Goal: Information Seeking & Learning: Learn about a topic

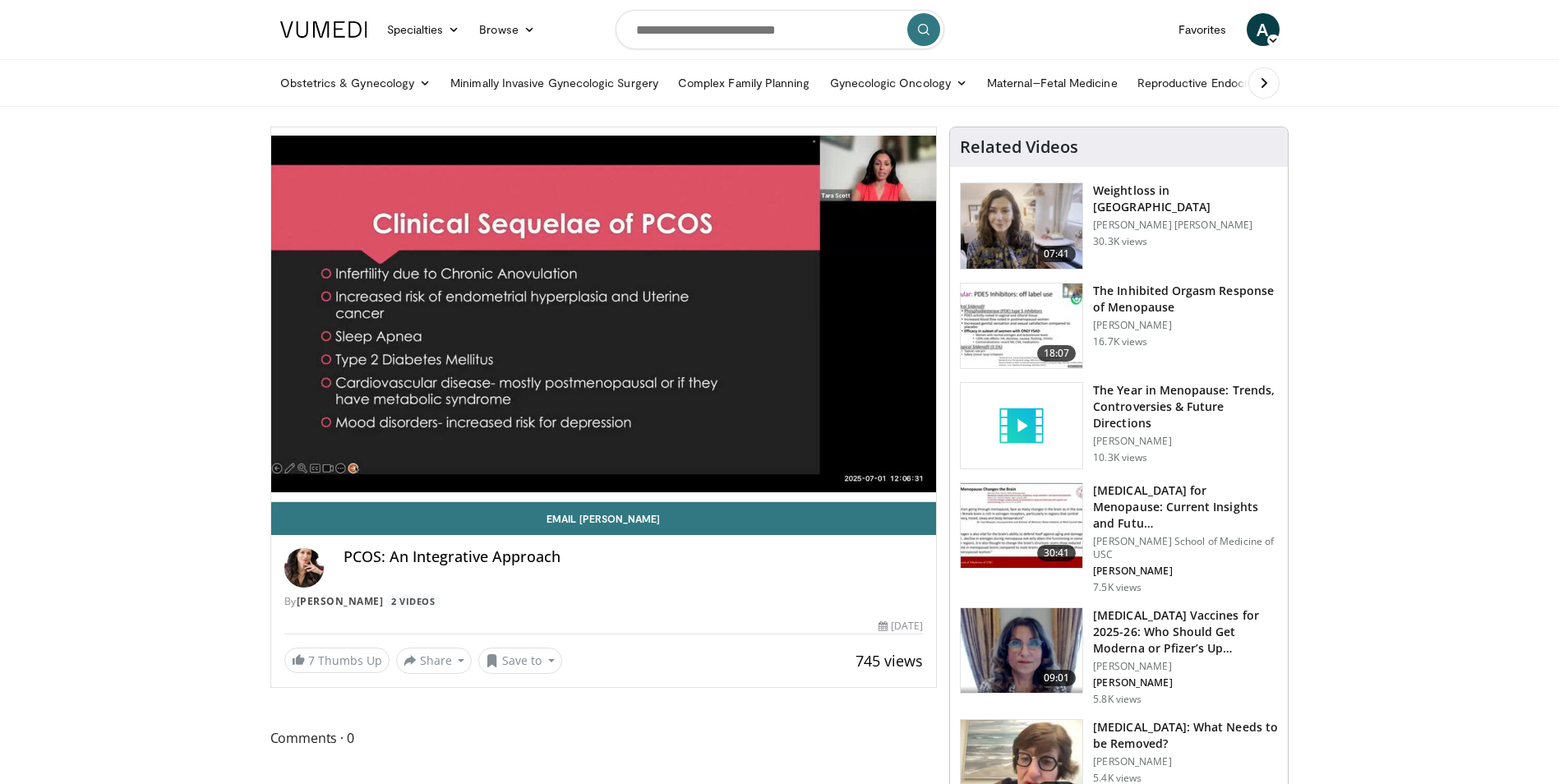
click at [768, 572] on div "PCOS: An Integrative Approach" at bounding box center [634, 567] width 580 height 39
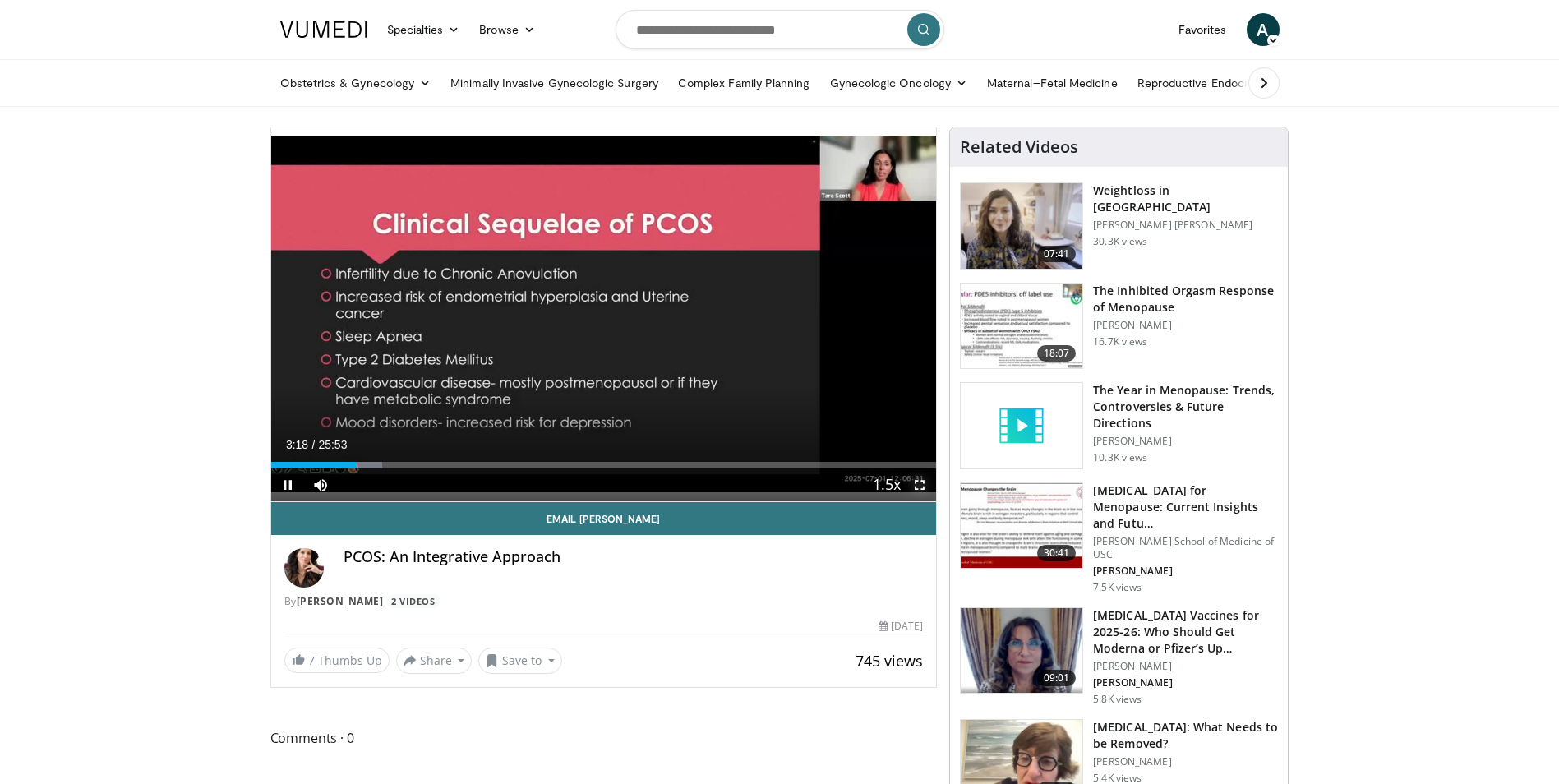
click at [922, 487] on span "Video Player" at bounding box center [919, 484] width 33 height 33
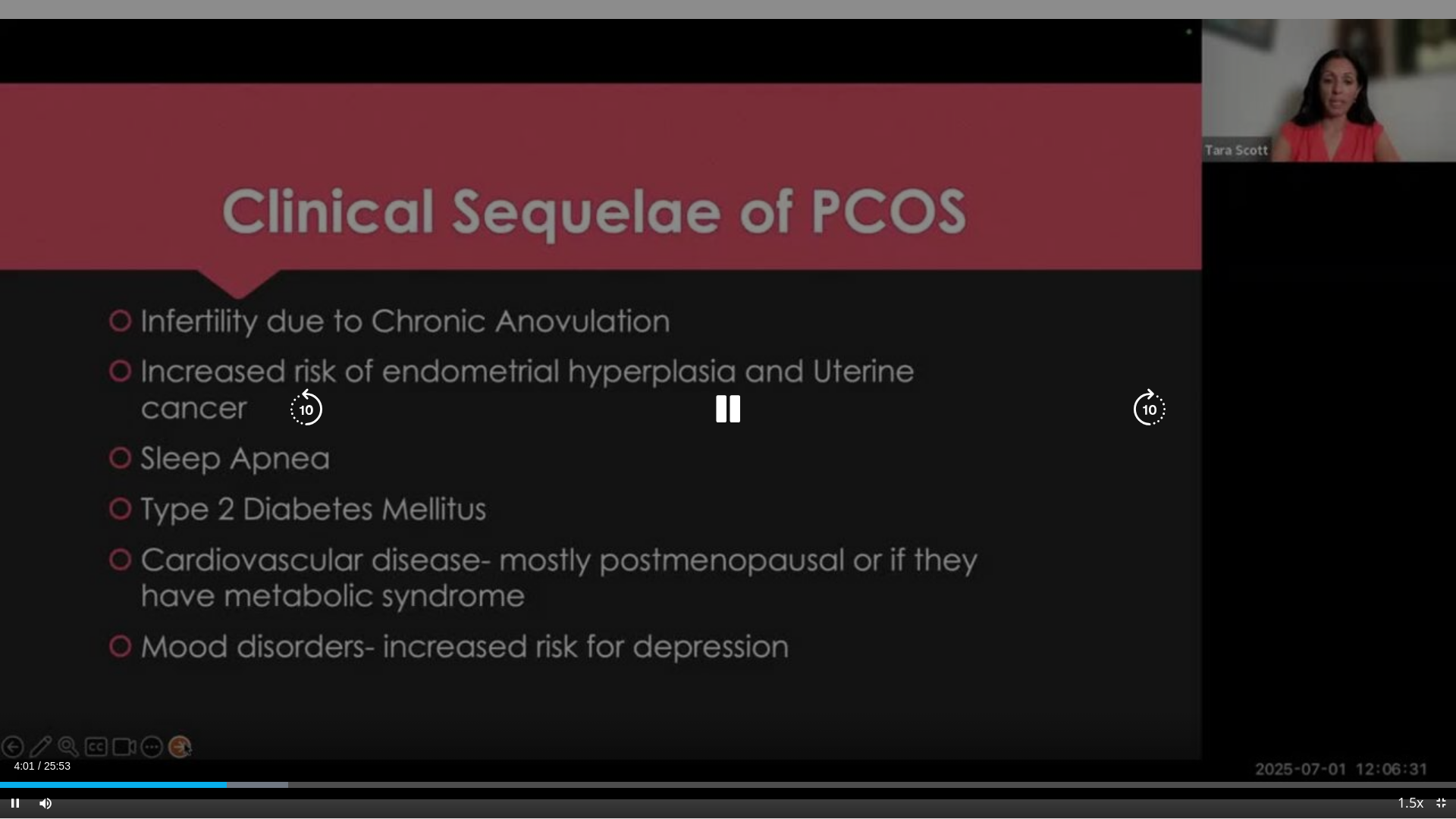
click at [737, 410] on icon "Video Player" at bounding box center [728, 410] width 42 height 42
click at [718, 414] on icon "Video Player" at bounding box center [728, 410] width 42 height 42
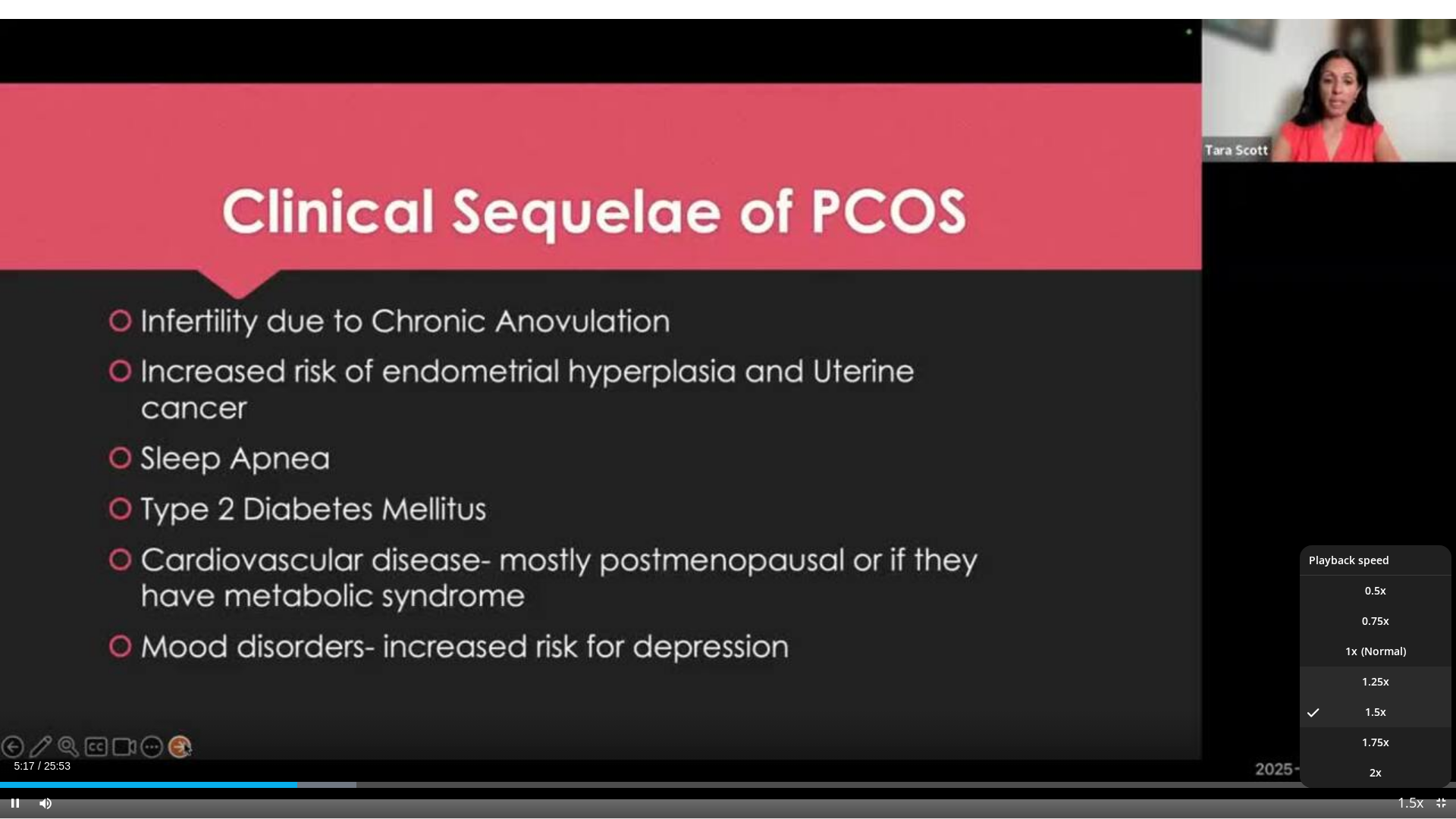
click at [1389, 683] on li "1.25x" at bounding box center [1376, 681] width 151 height 30
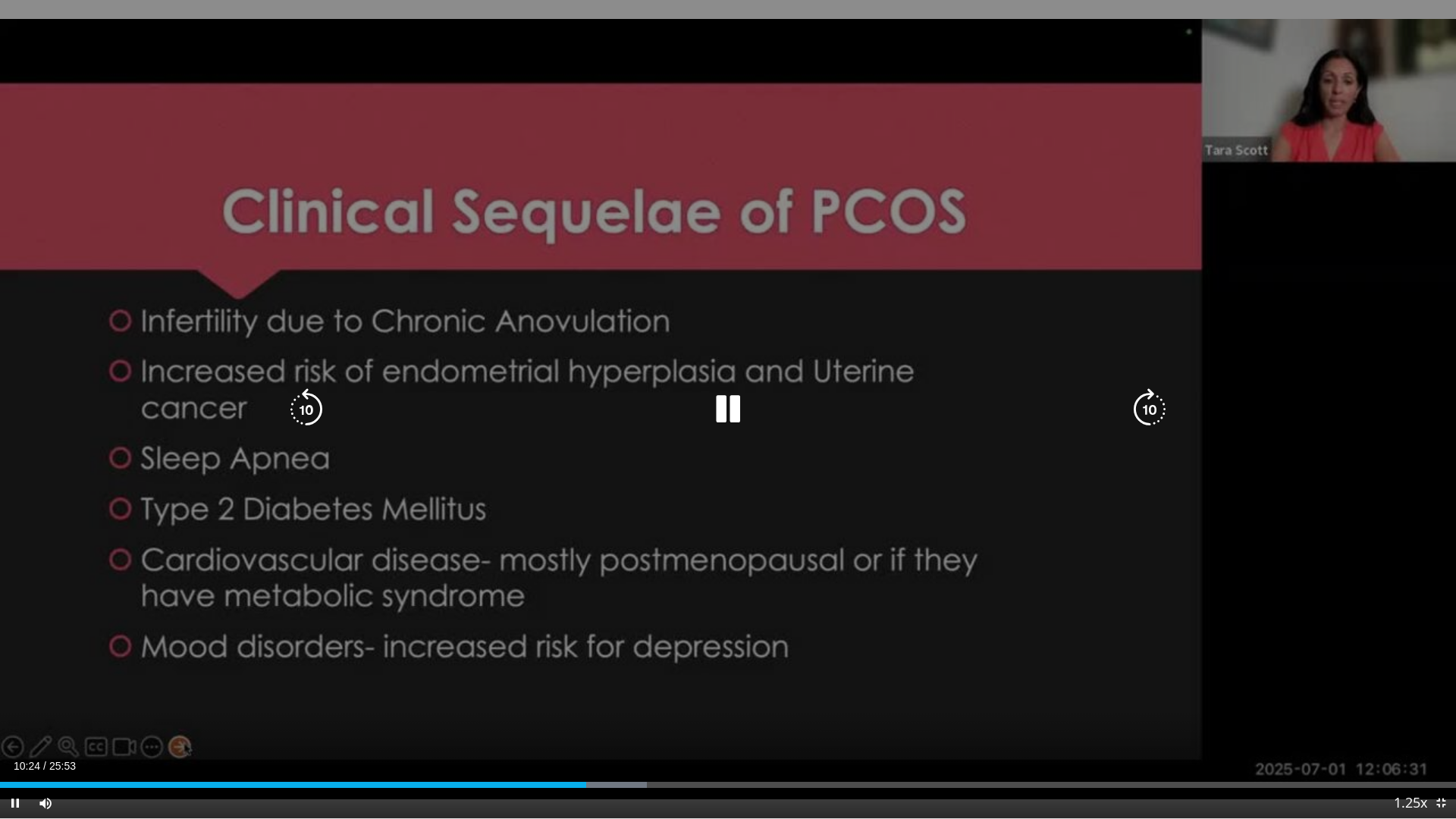
click at [725, 400] on icon "Video Player" at bounding box center [728, 410] width 42 height 42
click at [717, 402] on icon "Video Player" at bounding box center [728, 410] width 42 height 42
click at [732, 403] on icon "Video Player" at bounding box center [728, 410] width 42 height 42
click at [502, 153] on div "10 seconds Tap to unmute" at bounding box center [728, 409] width 1456 height 818
click at [734, 414] on icon "Video Player" at bounding box center [728, 410] width 42 height 42
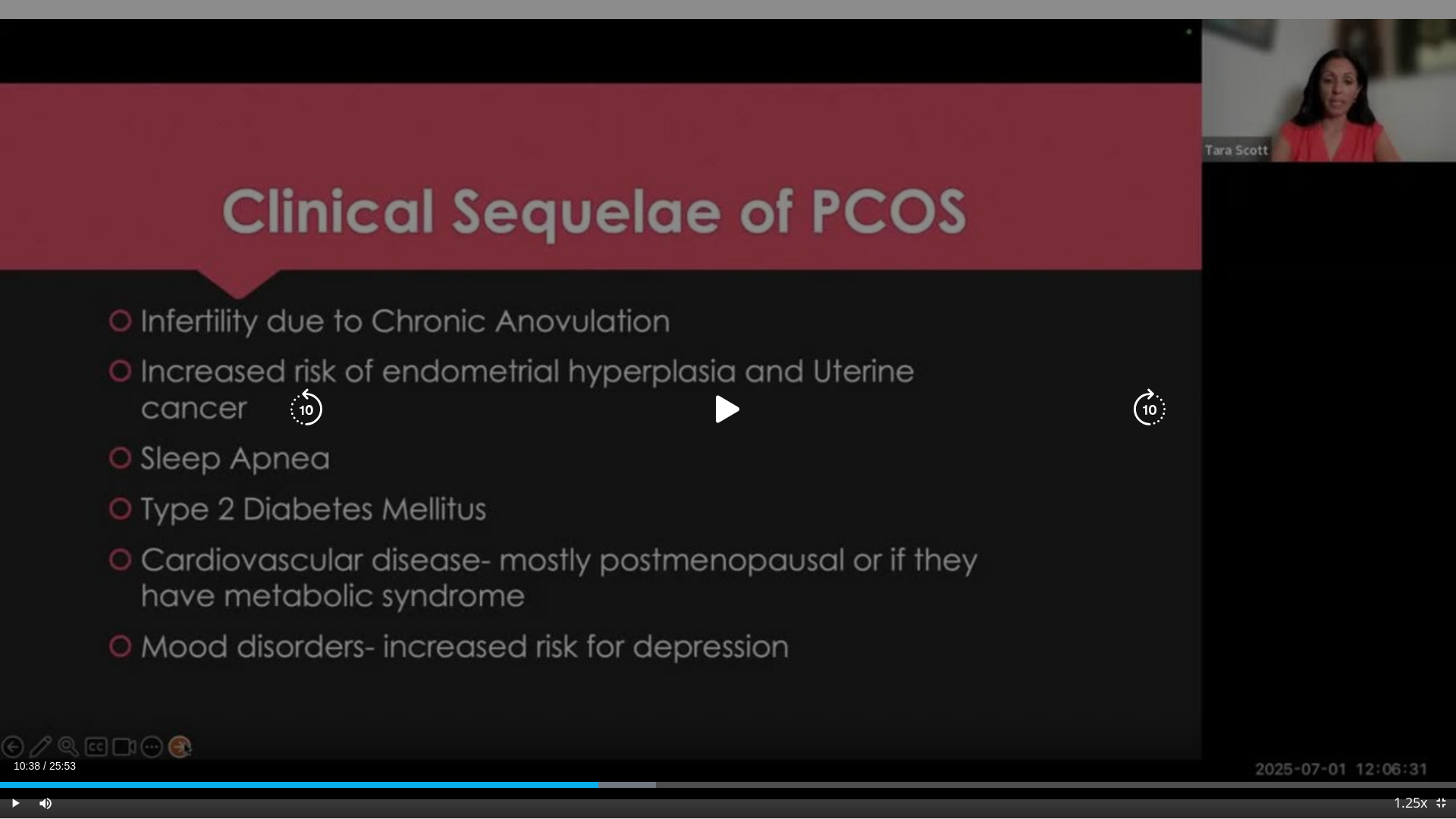
click at [739, 402] on icon "Video Player" at bounding box center [728, 410] width 42 height 42
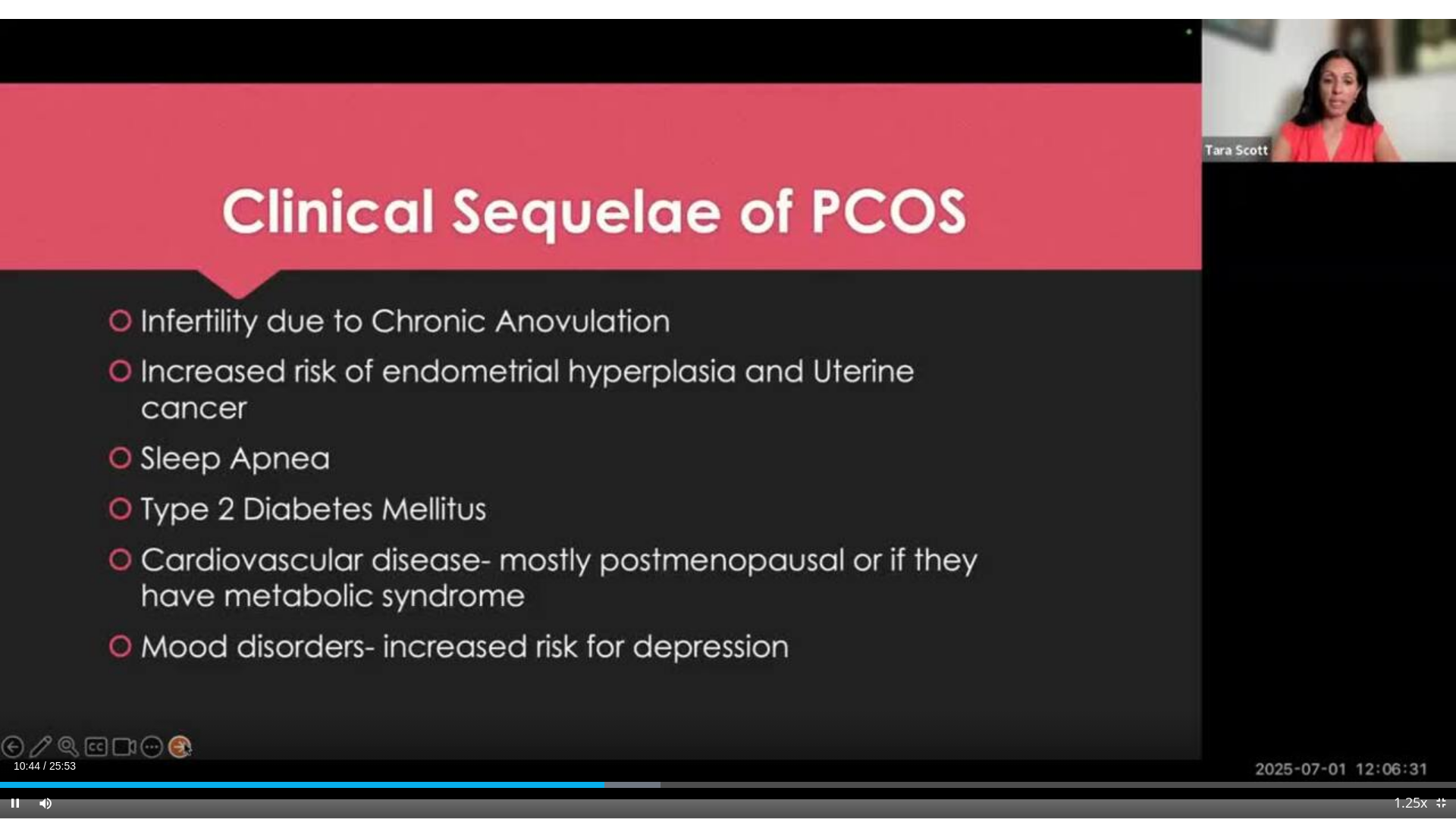
click at [1394, 714] on div "10 seconds Tap to unmute" at bounding box center [728, 409] width 1456 height 818
click at [16, 722] on span "Video Player" at bounding box center [15, 802] width 30 height 30
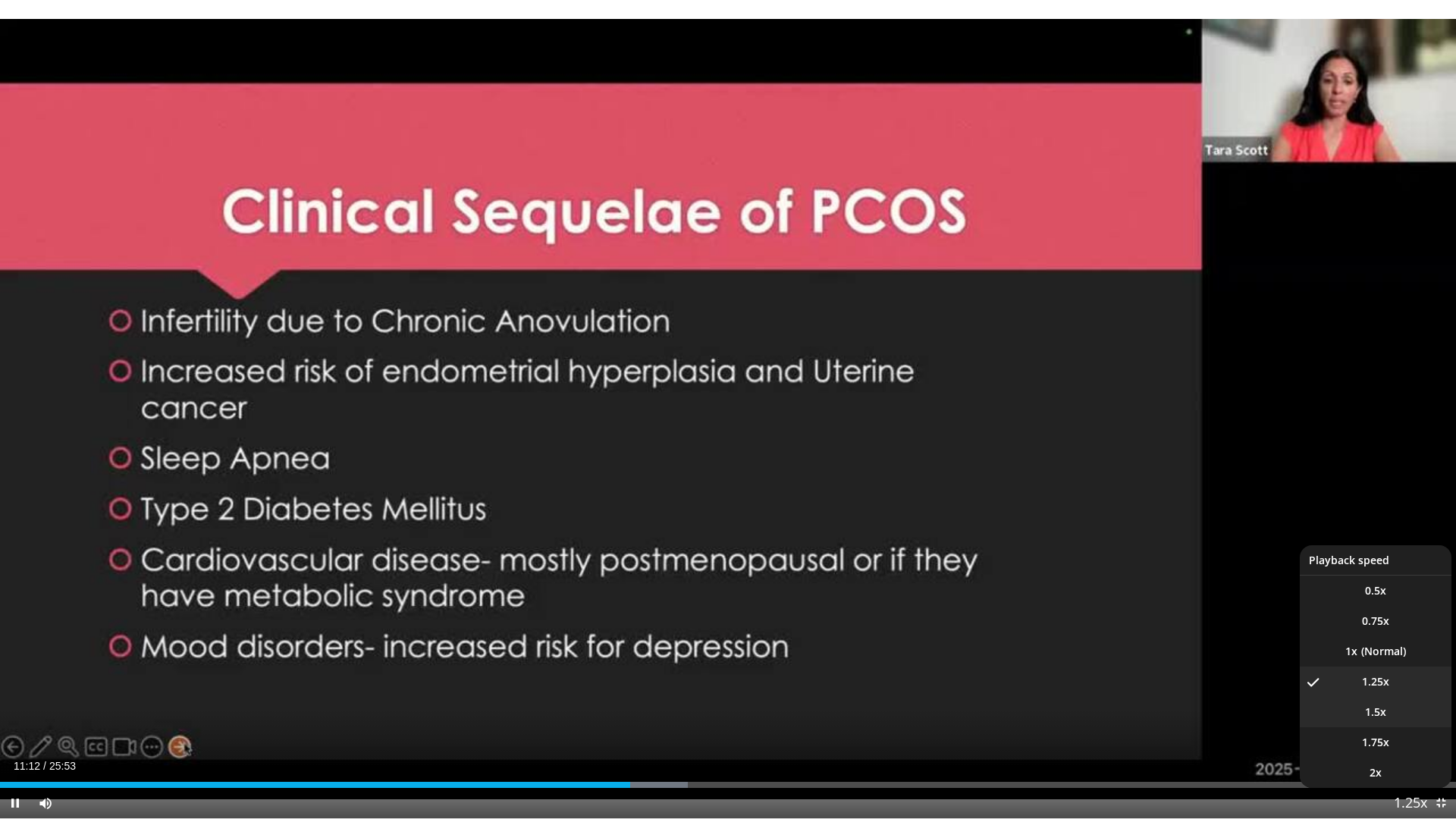
click at [1381, 718] on span "1.5x" at bounding box center [1375, 711] width 21 height 15
click at [1386, 682] on span "1.25x" at bounding box center [1376, 682] width 28 height 15
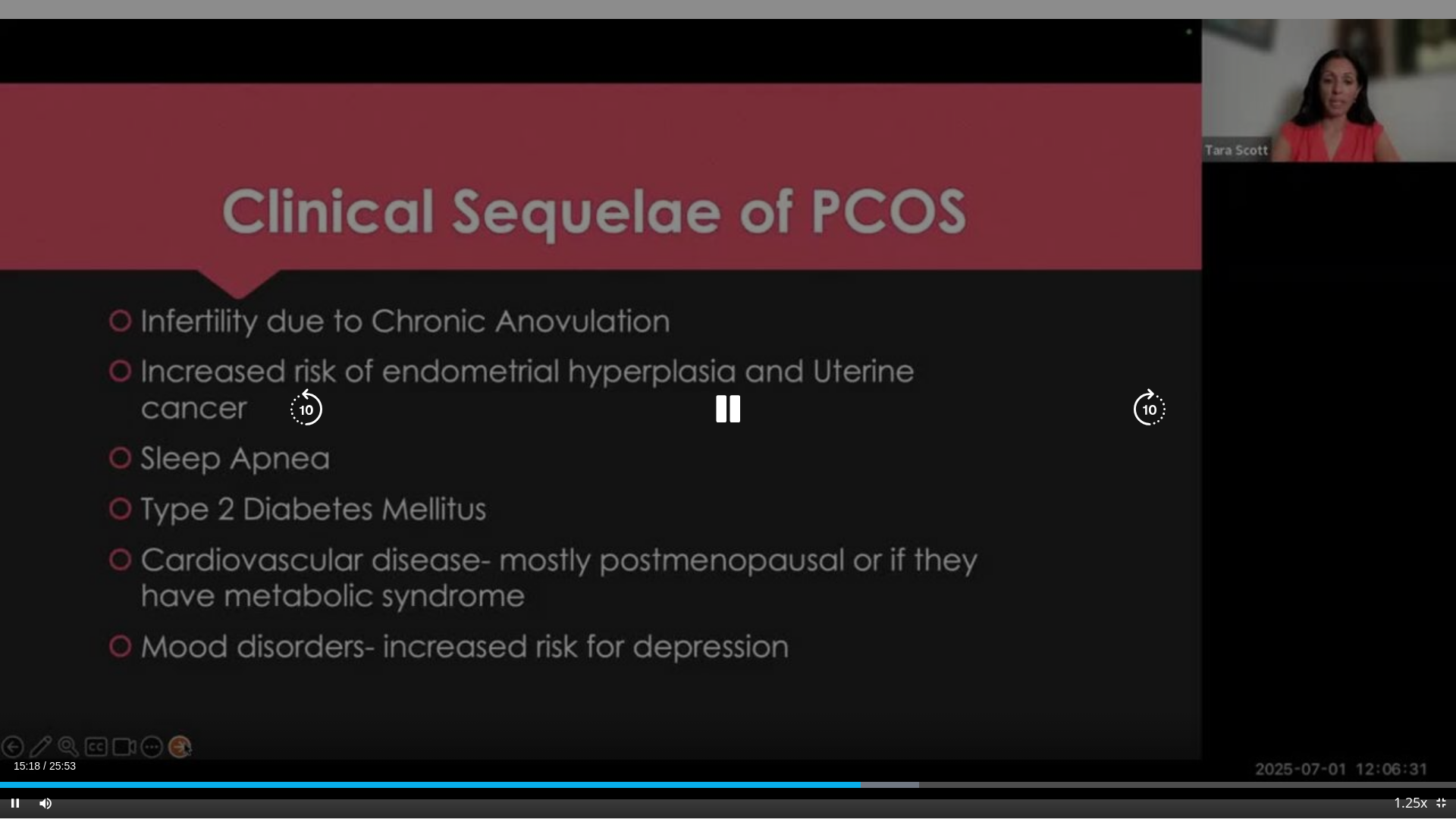
click at [308, 395] on icon "Video Player" at bounding box center [306, 410] width 42 height 42
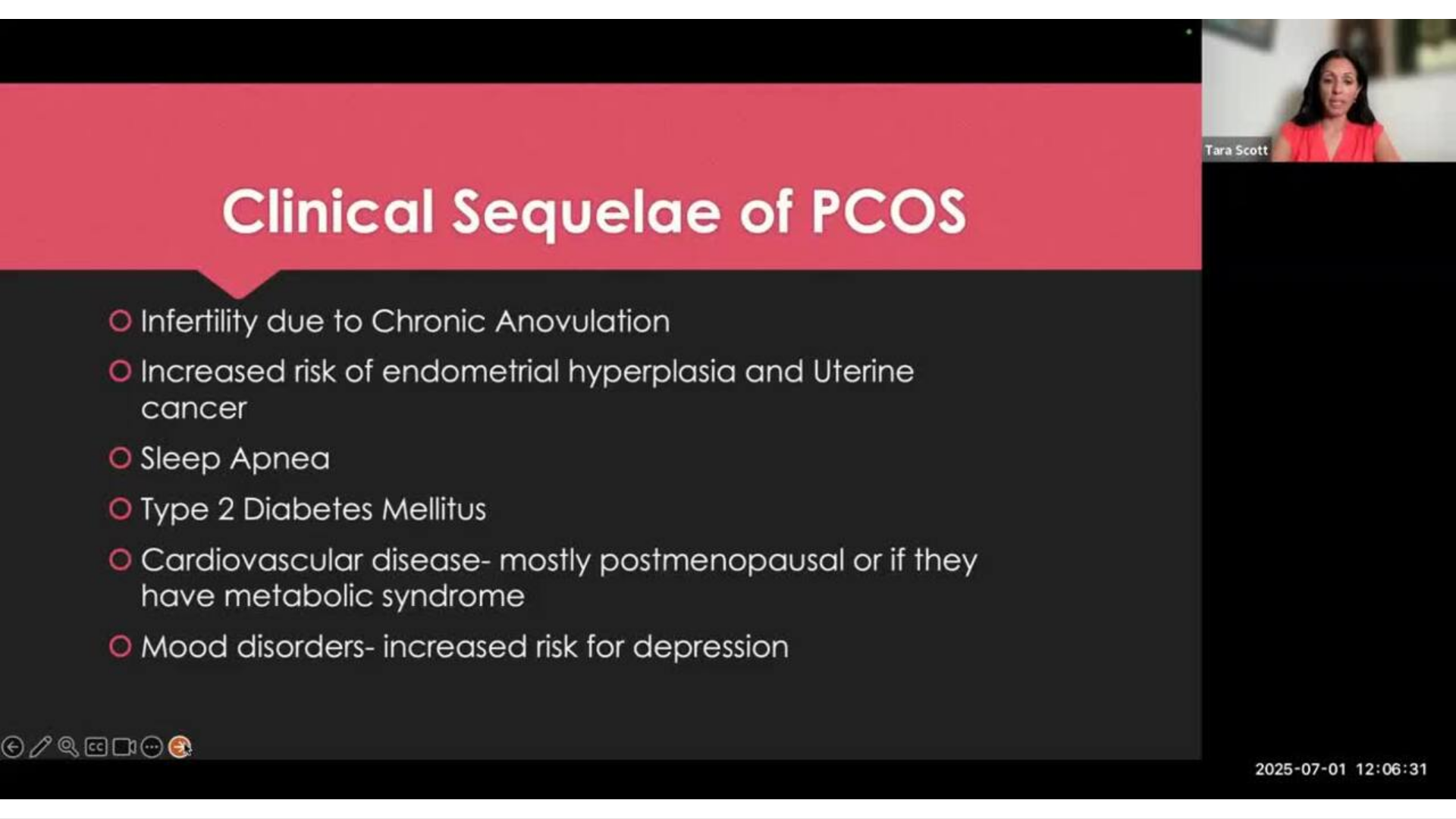
click at [308, 395] on div "10 seconds Tap to unmute" at bounding box center [728, 409] width 1456 height 818
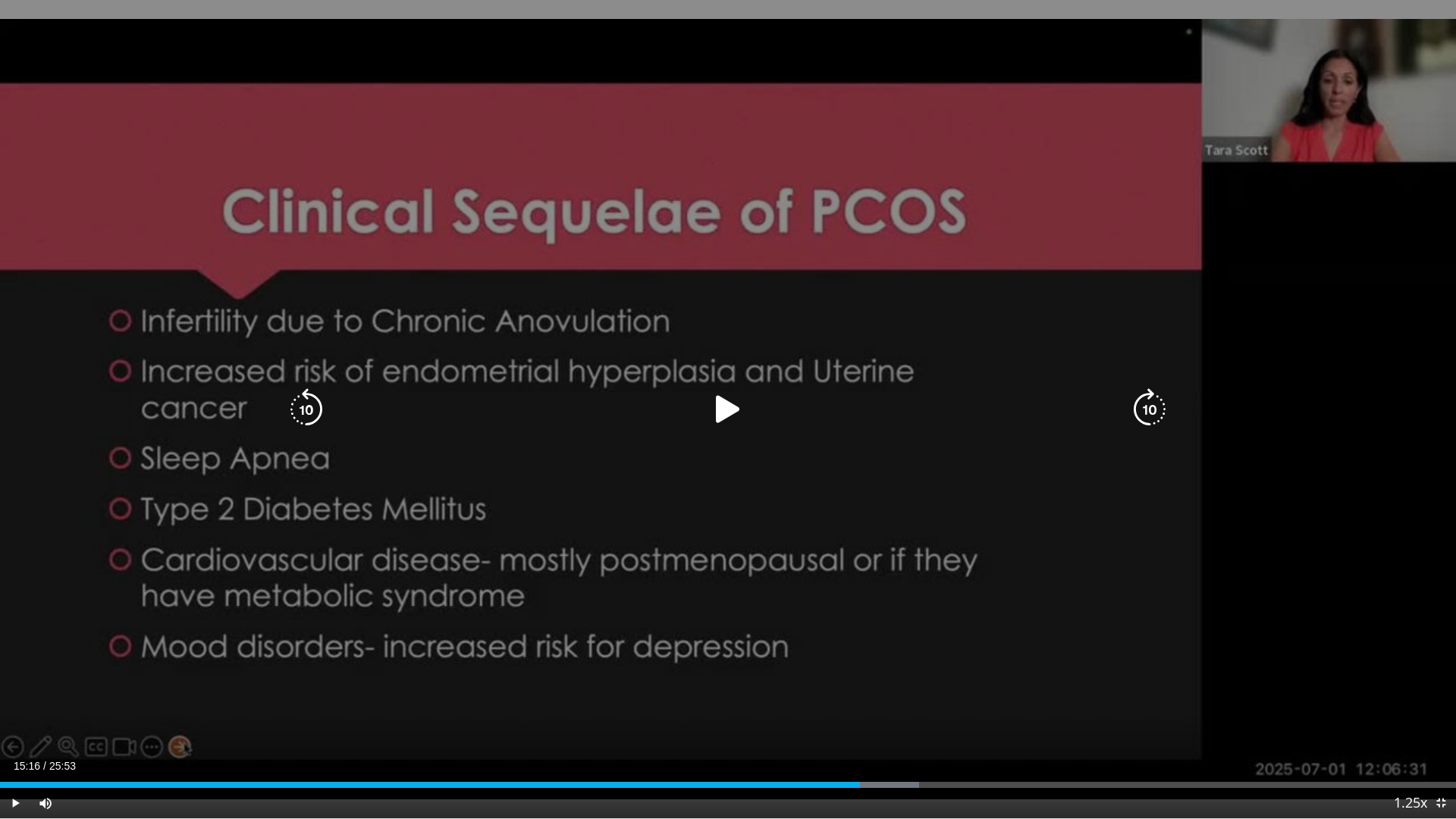
click at [320, 411] on icon "Video Player" at bounding box center [306, 410] width 42 height 42
click at [725, 418] on icon "Video Player" at bounding box center [728, 410] width 42 height 42
click at [326, 398] on icon "Video Player" at bounding box center [306, 410] width 42 height 42
click at [732, 410] on icon "Video Player" at bounding box center [728, 410] width 42 height 42
click at [716, 414] on icon "Video Player" at bounding box center [728, 410] width 42 height 42
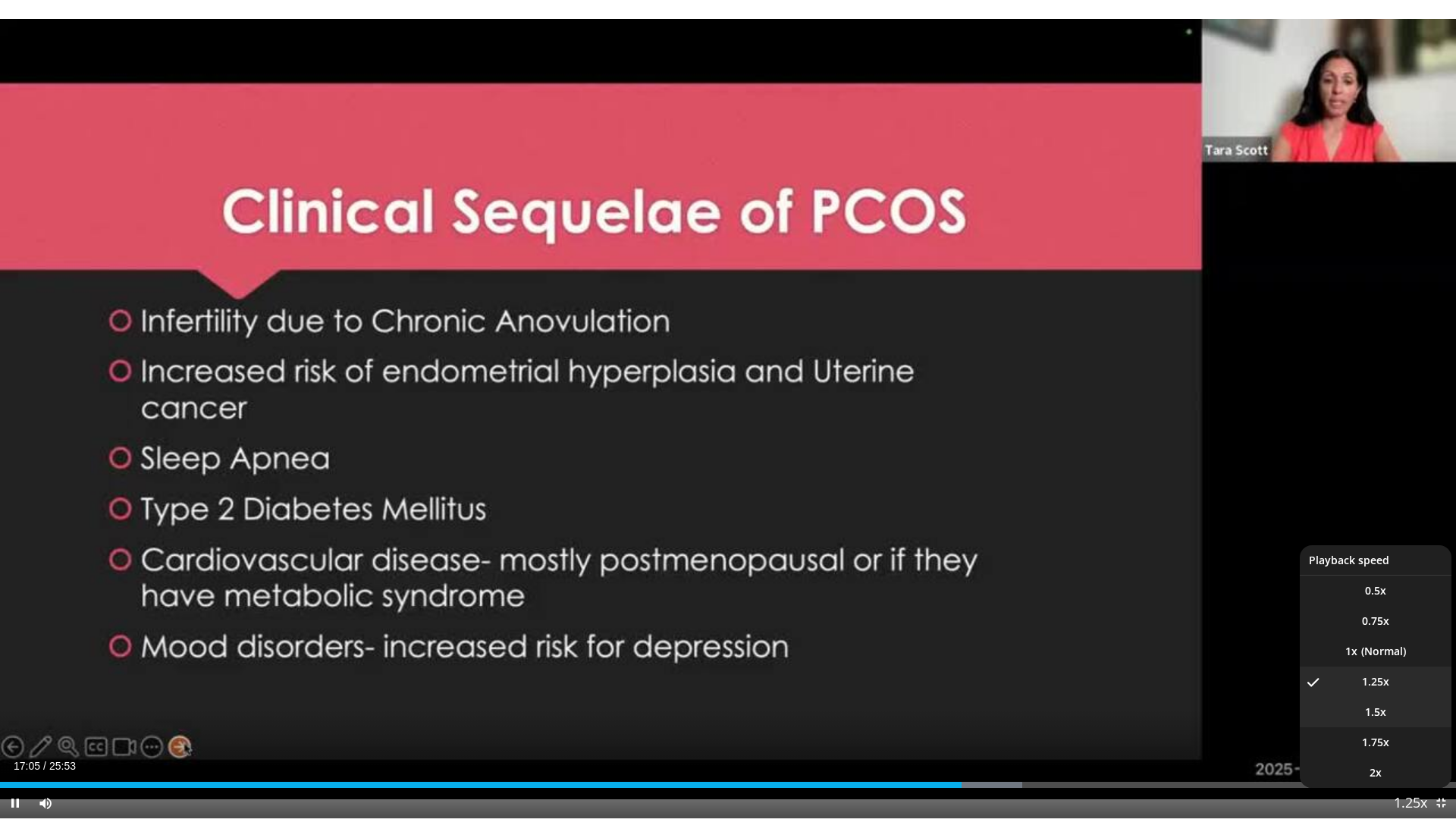
click at [1380, 715] on span "1.5x" at bounding box center [1375, 711] width 21 height 15
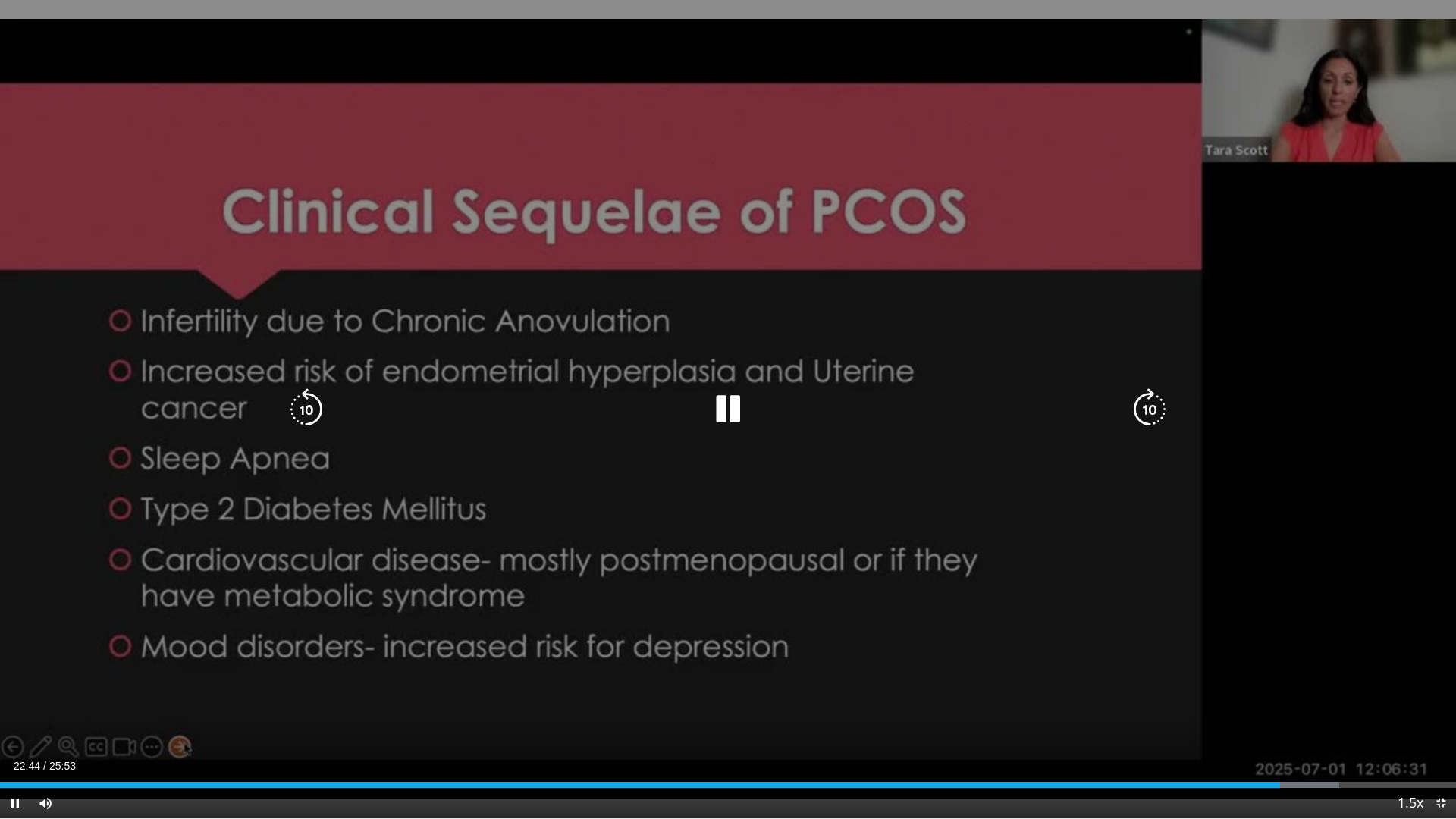
click at [1153, 420] on icon "Video Player" at bounding box center [1150, 410] width 42 height 42
click at [1147, 391] on icon "Video Player" at bounding box center [1150, 410] width 42 height 42
click at [1150, 413] on icon "Video Player" at bounding box center [1150, 410] width 42 height 42
click at [729, 413] on icon "Video Player" at bounding box center [728, 410] width 42 height 42
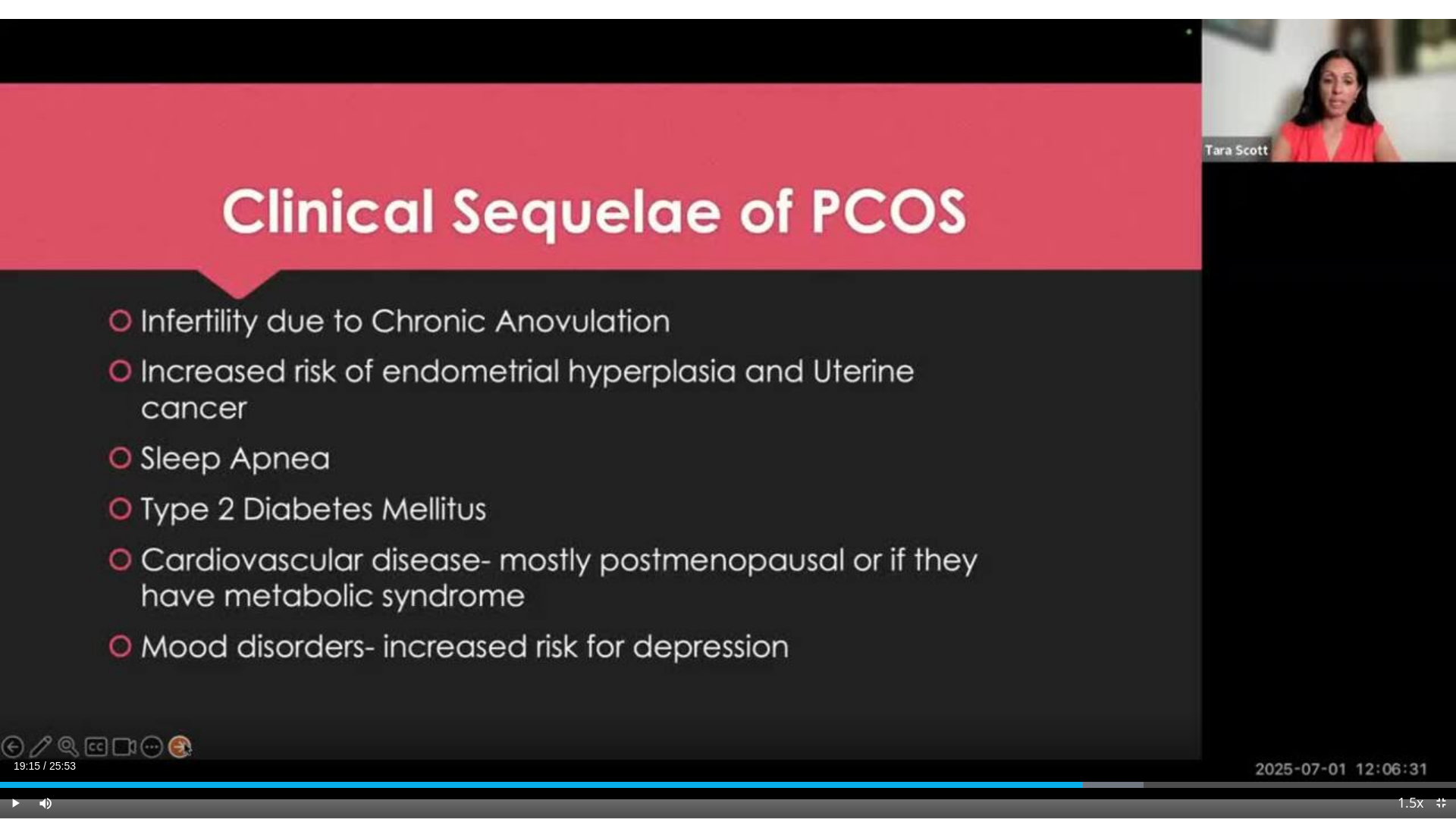
drag, startPoint x: 1348, startPoint y: 785, endPoint x: 1082, endPoint y: 789, distance: 266.0
click at [1082, 722] on div "Current Time 19:15 / Duration 25:53 Play Skip Backward Skip Forward Mute Loaded…" at bounding box center [728, 802] width 1456 height 30
drag, startPoint x: 1079, startPoint y: 783, endPoint x: 904, endPoint y: 791, distance: 175.2
click at [904, 722] on div "Current Time 16:04 / Duration 25:53 Play Skip Backward Skip Forward Mute Loaded…" at bounding box center [728, 802] width 1456 height 30
click at [964, 722] on div "Progress Bar" at bounding box center [965, 784] width 2 height 6
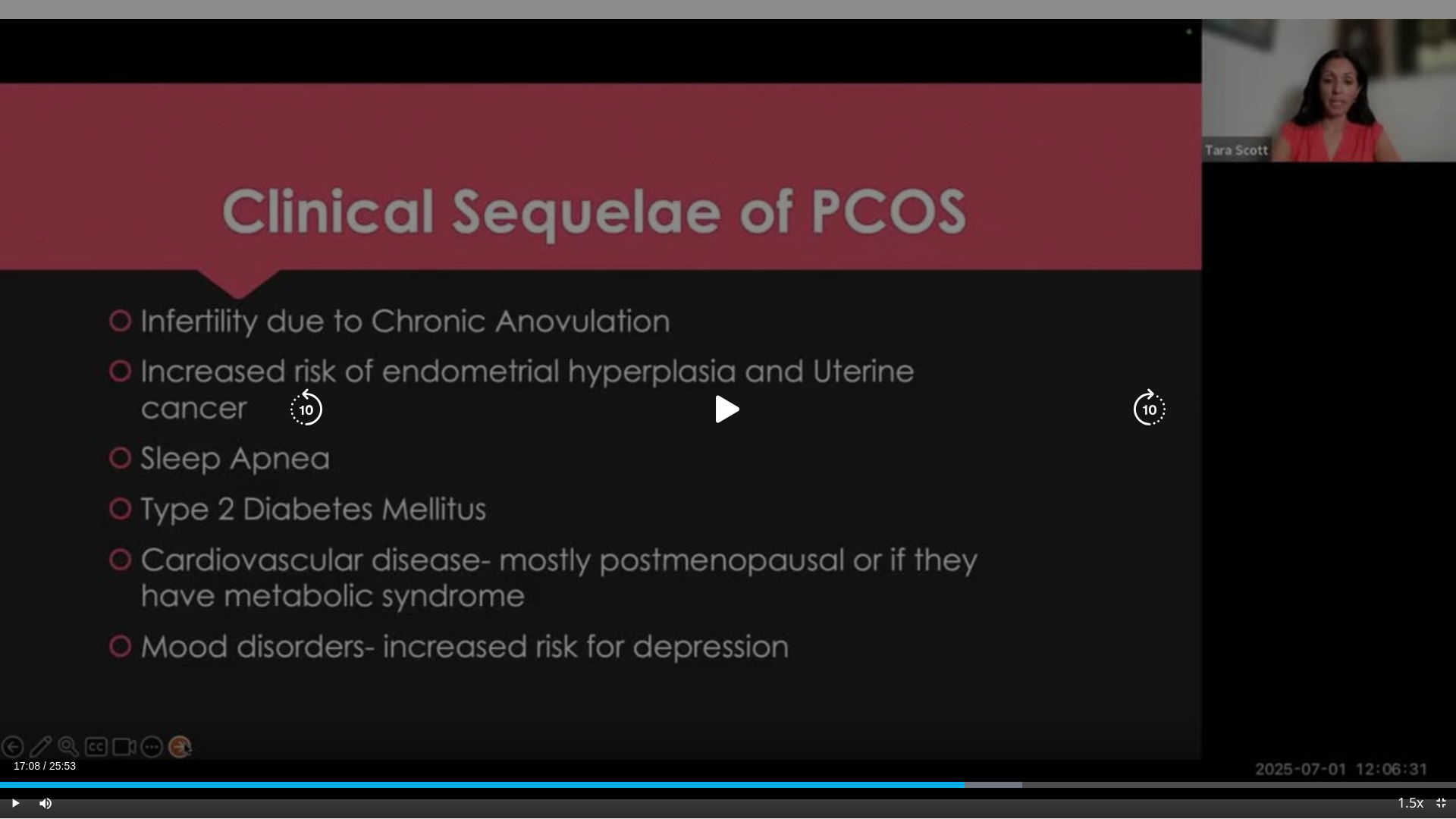
click at [735, 410] on icon "Video Player" at bounding box center [728, 410] width 42 height 42
click at [1138, 400] on icon "Video Player" at bounding box center [1150, 410] width 42 height 42
click at [1146, 425] on icon "Video Player" at bounding box center [1150, 410] width 42 height 42
click at [1152, 410] on icon "Video Player" at bounding box center [1150, 410] width 42 height 42
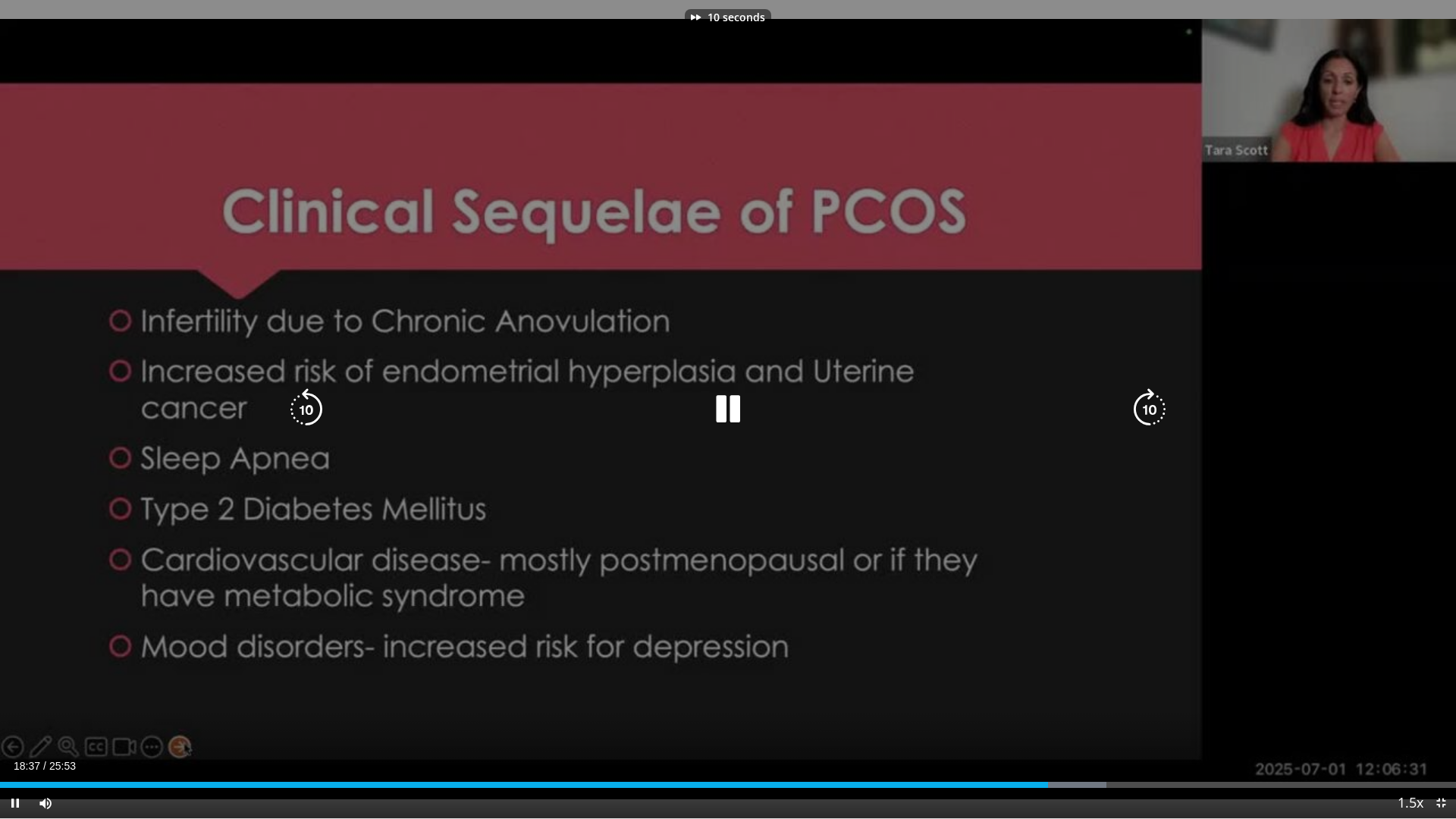
click at [1152, 410] on icon "Video Player" at bounding box center [1150, 410] width 42 height 42
click at [1144, 419] on icon "Video Player" at bounding box center [1150, 410] width 42 height 42
click at [1147, 407] on icon "Video Player" at bounding box center [1150, 410] width 42 height 42
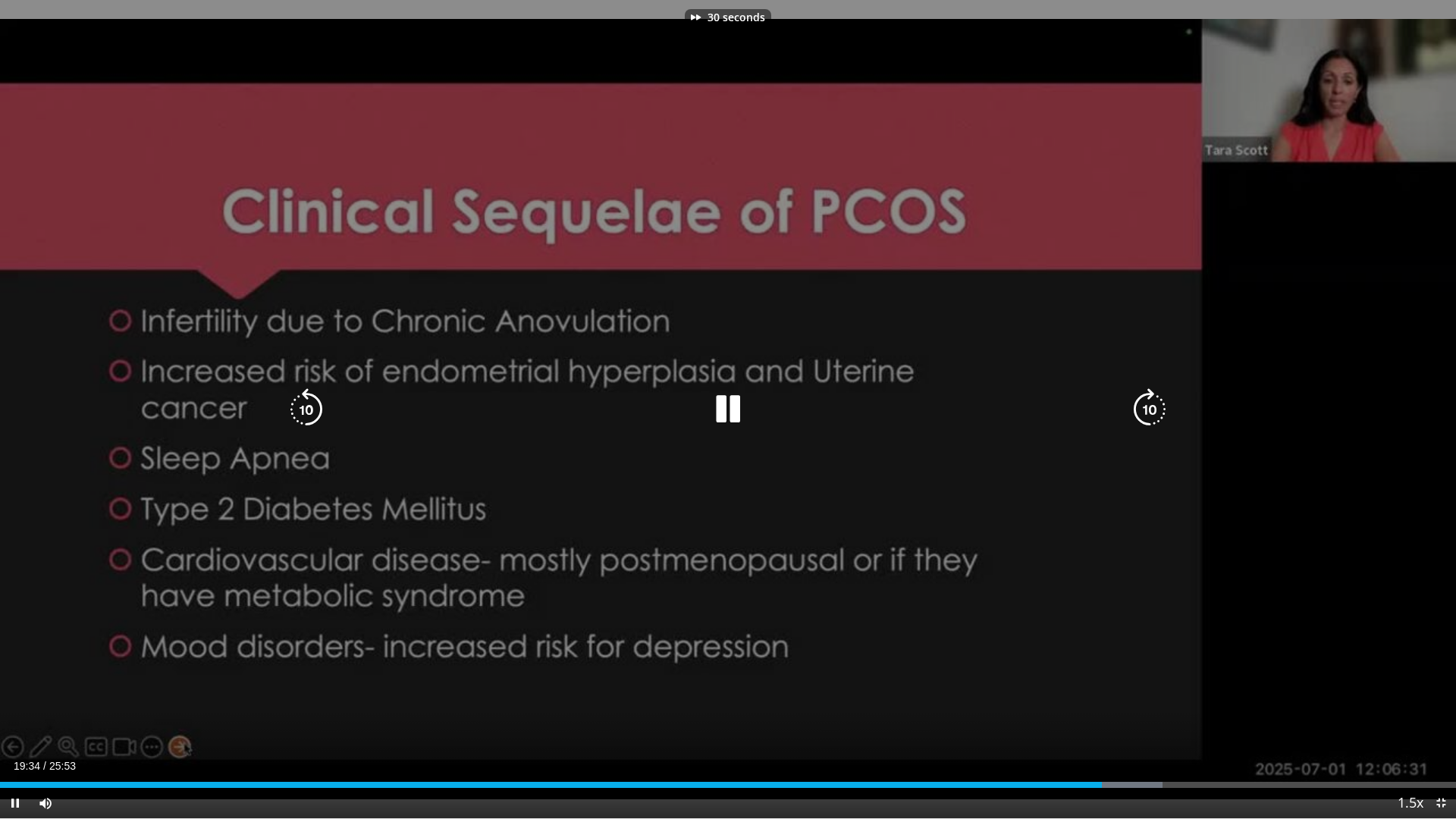
click at [1147, 407] on icon "Video Player" at bounding box center [1150, 410] width 42 height 42
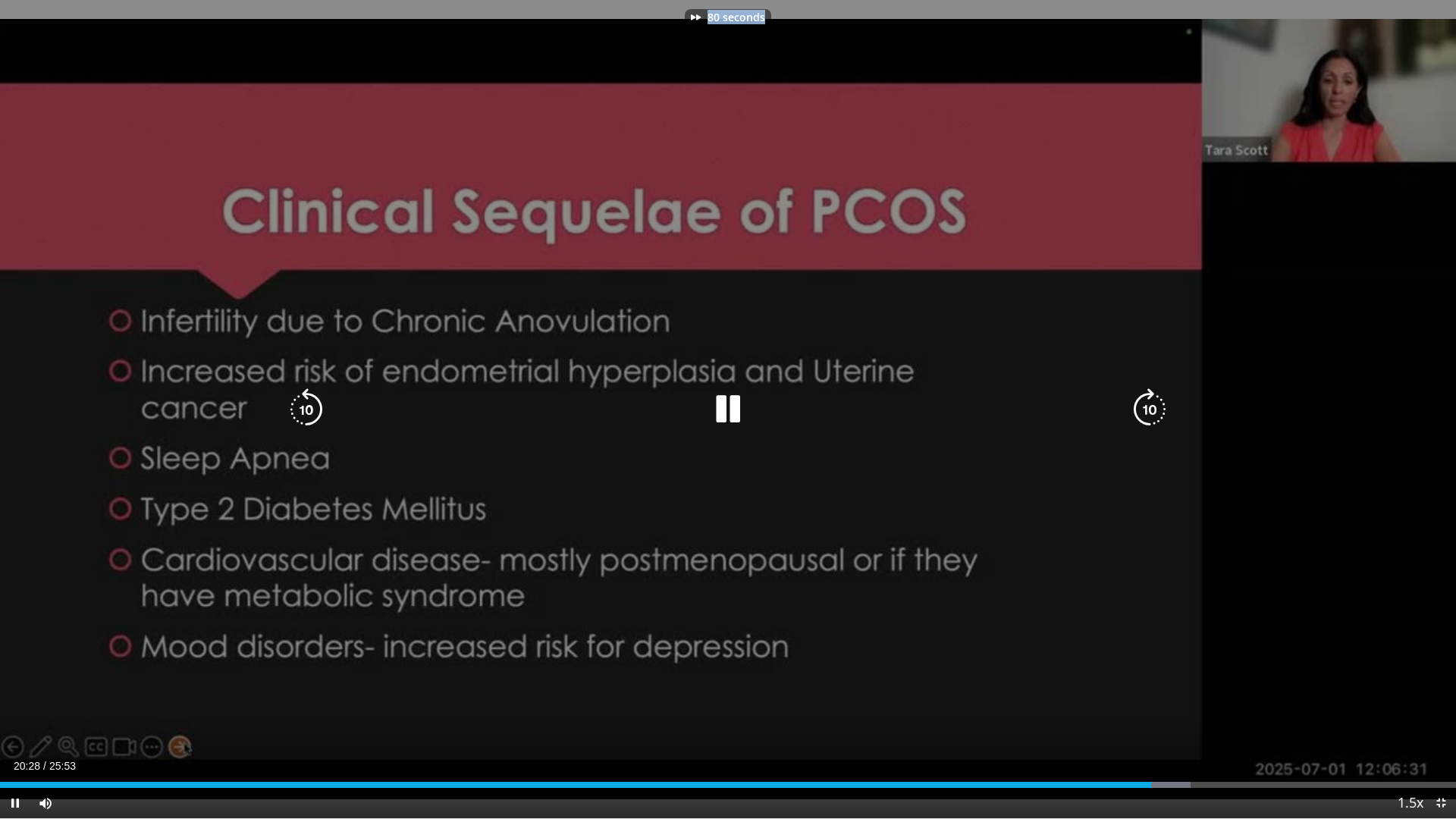
click at [1147, 407] on div "80 seconds Tap to unmute" at bounding box center [728, 409] width 1456 height 818
click at [1147, 407] on icon "Video Player" at bounding box center [1150, 410] width 42 height 42
click at [717, 409] on icon "Video Player" at bounding box center [728, 410] width 42 height 42
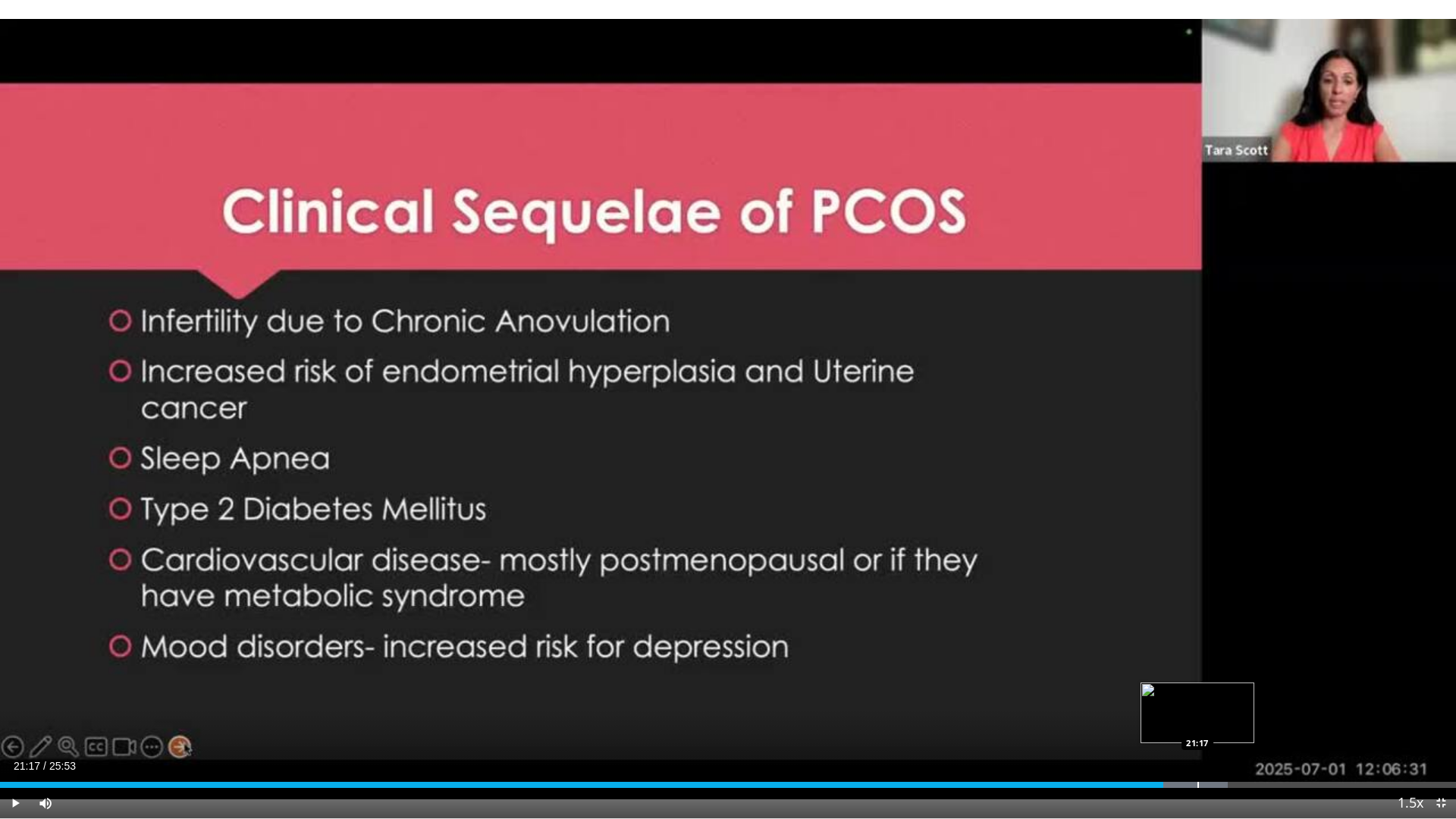
click at [1198, 722] on div "Progress Bar" at bounding box center [1199, 784] width 2 height 6
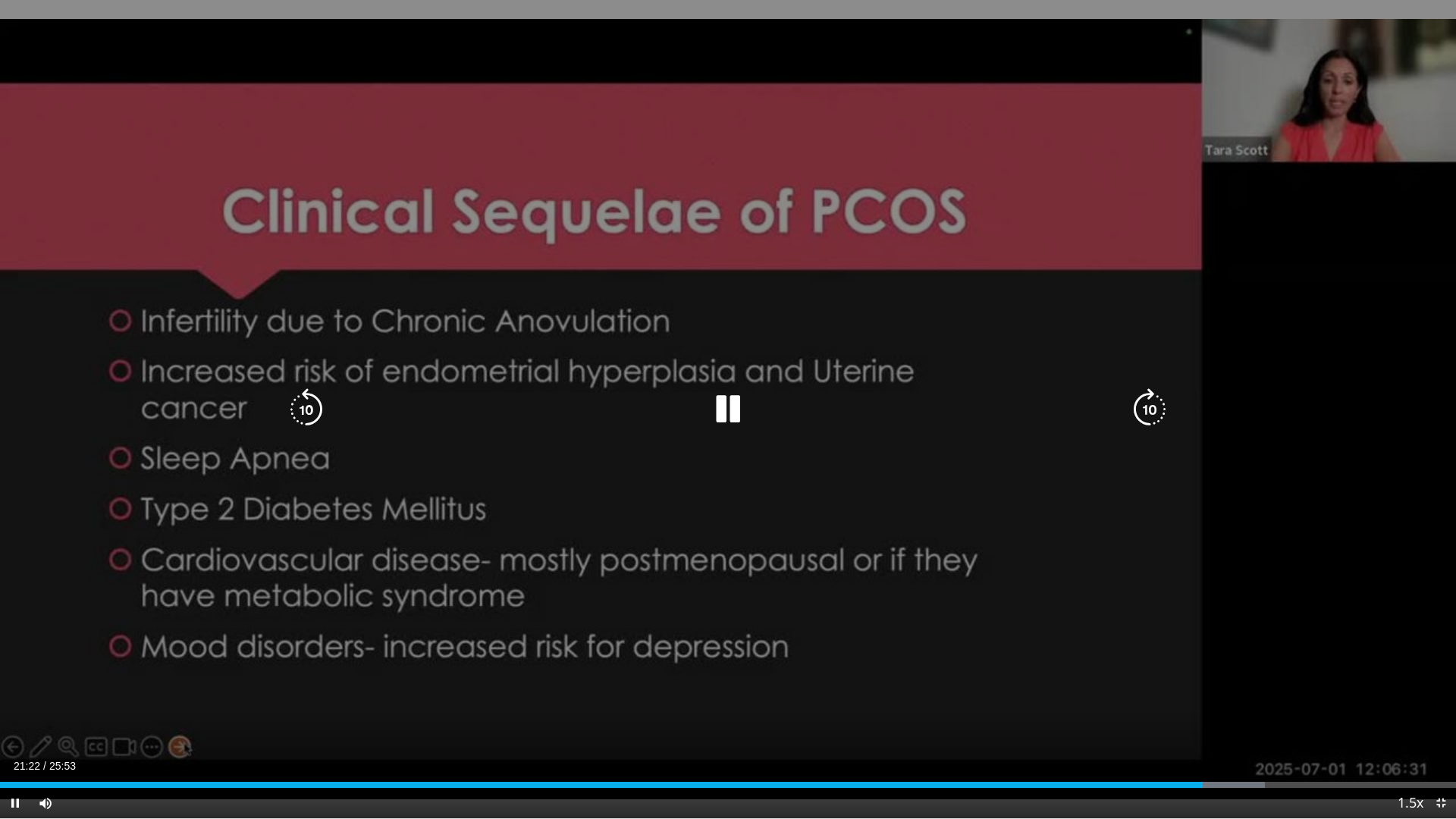
click at [1158, 415] on icon "Video Player" at bounding box center [1150, 410] width 42 height 42
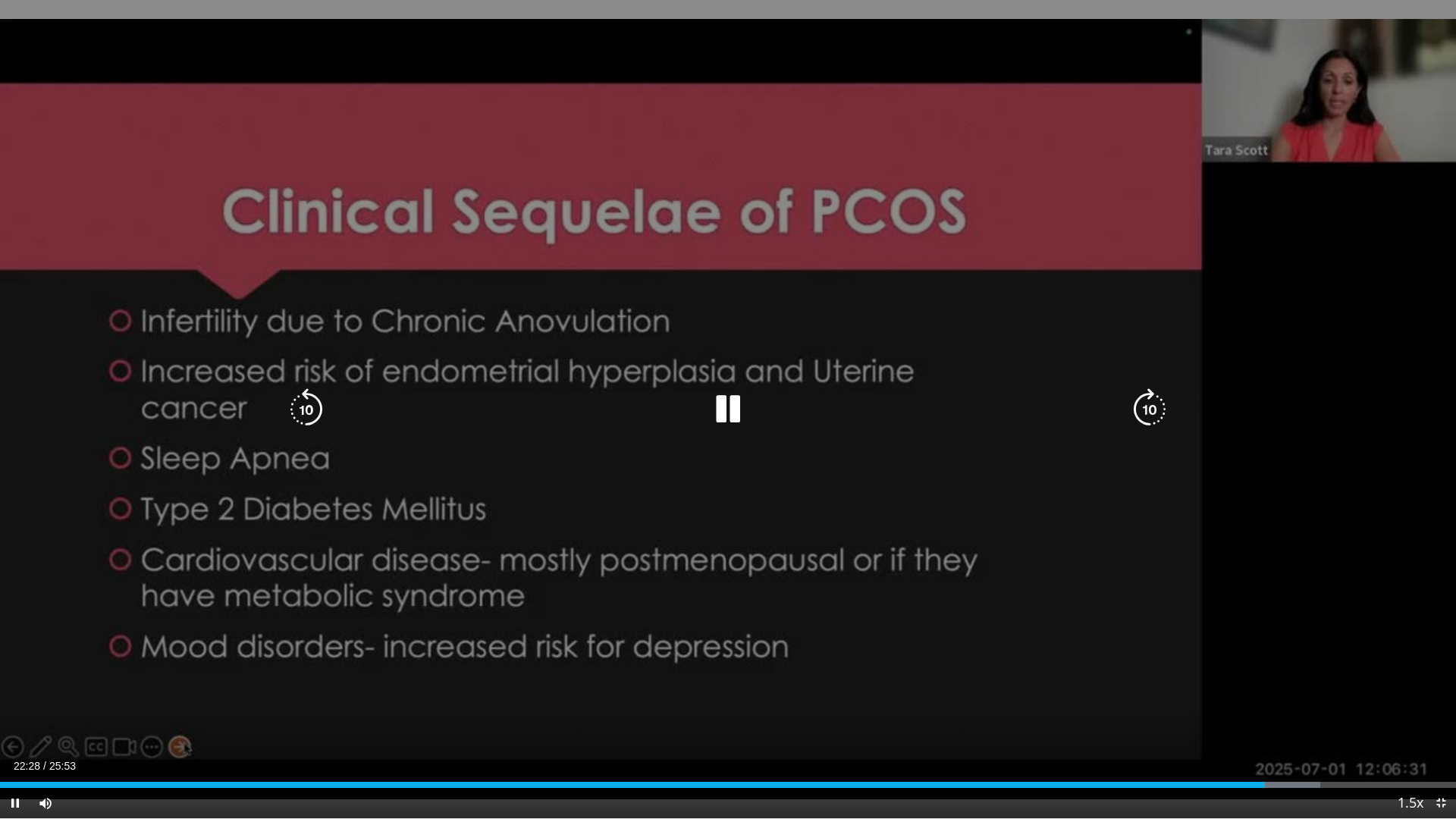
click at [1158, 415] on icon "Video Player" at bounding box center [1150, 410] width 42 height 42
click at [1161, 420] on icon "Video Player" at bounding box center [1150, 410] width 42 height 42
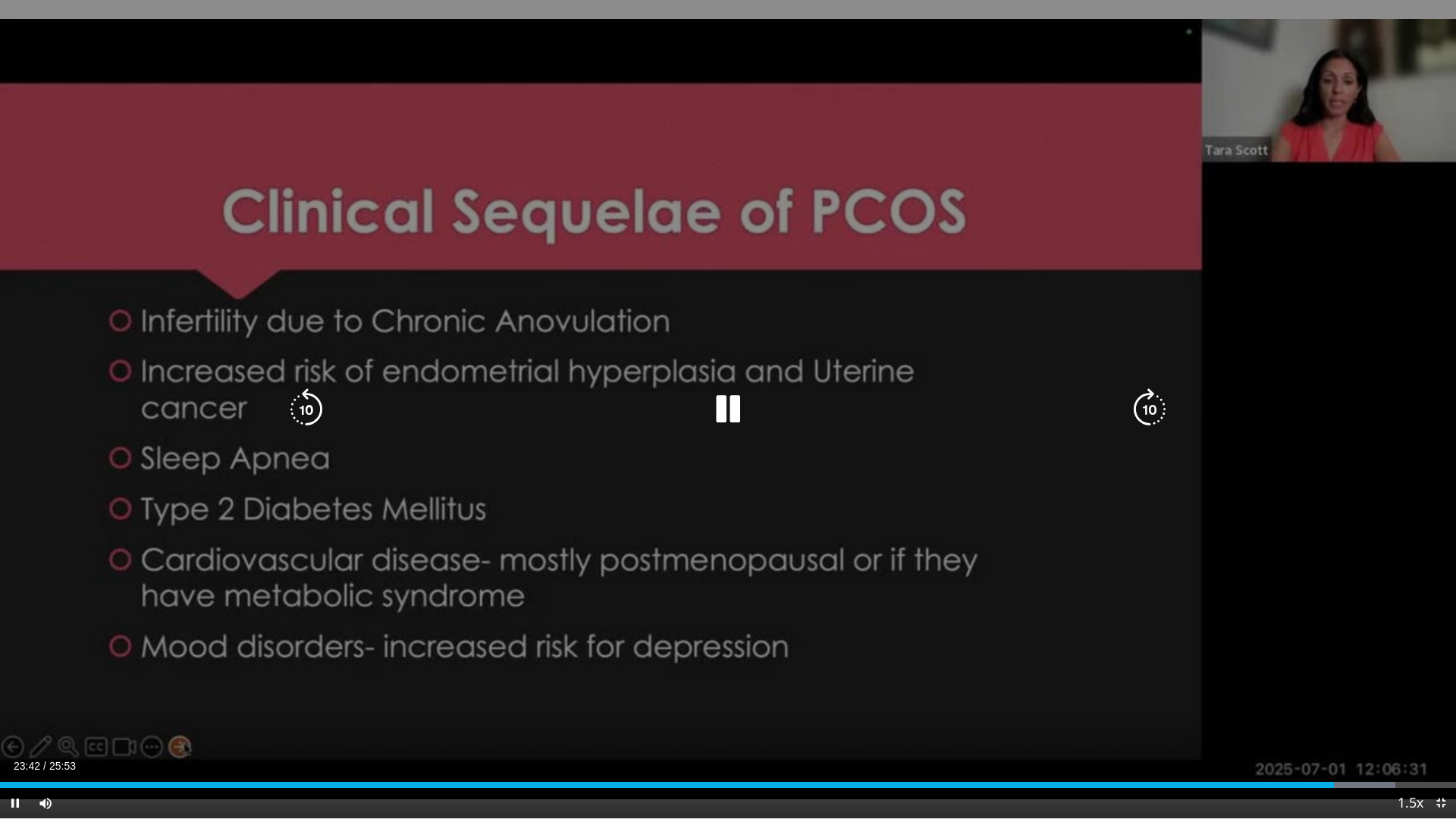
click at [1161, 420] on icon "Video Player" at bounding box center [1150, 410] width 42 height 42
click at [1154, 411] on icon "Video Player" at bounding box center [1150, 410] width 42 height 42
click at [734, 410] on icon "Video Player" at bounding box center [728, 410] width 42 height 42
click at [743, 389] on icon "Video Player" at bounding box center [728, 410] width 42 height 42
click at [1151, 399] on icon "Video Player" at bounding box center [1150, 410] width 42 height 42
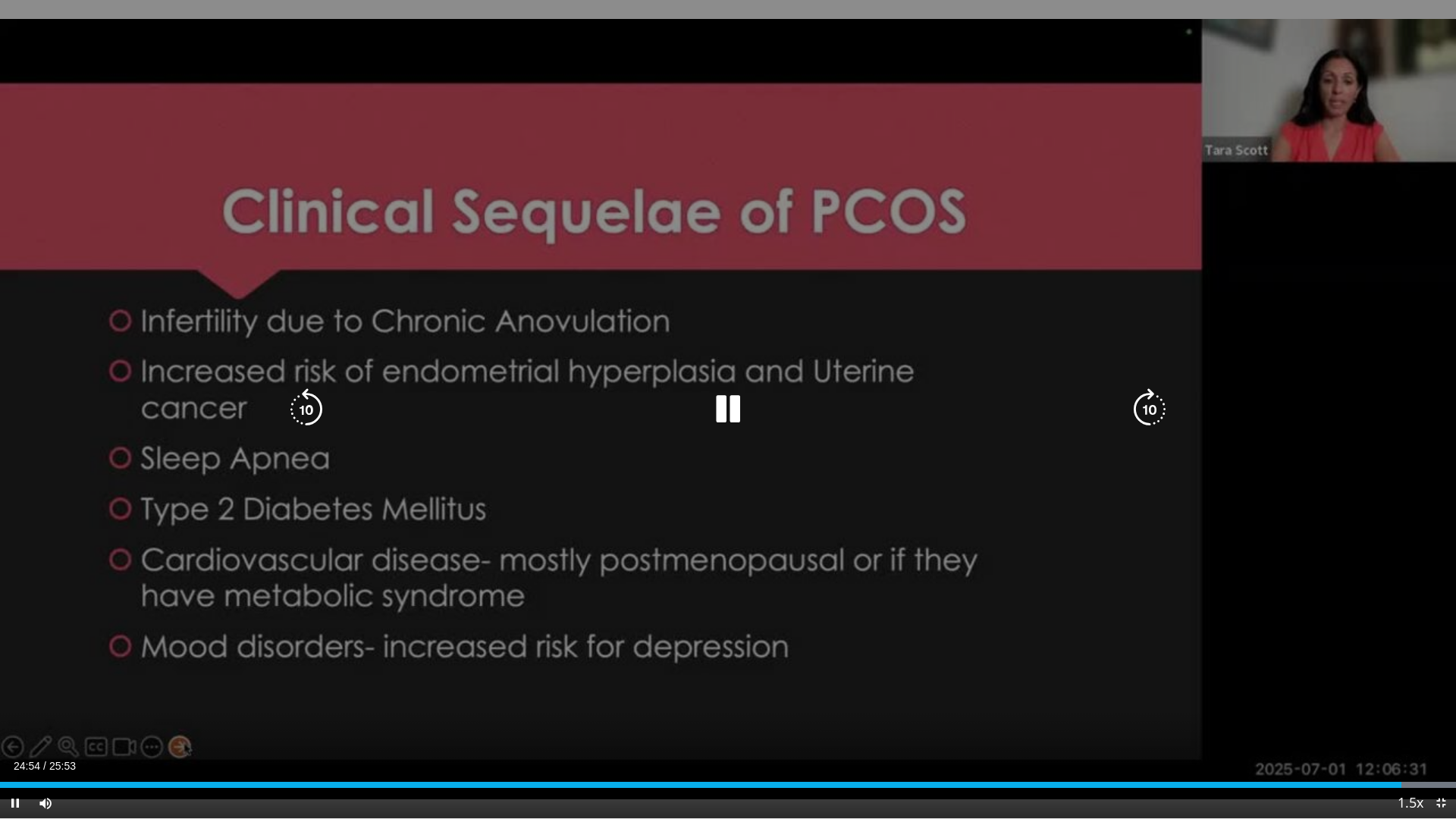
click at [1151, 399] on div "10 seconds Tap to unmute" at bounding box center [728, 409] width 1456 height 818
click at [738, 407] on icon "Video Player" at bounding box center [728, 410] width 42 height 42
click at [1144, 392] on icon "Video Player" at bounding box center [1150, 410] width 42 height 42
click at [1142, 411] on icon "Video Player" at bounding box center [1150, 410] width 42 height 42
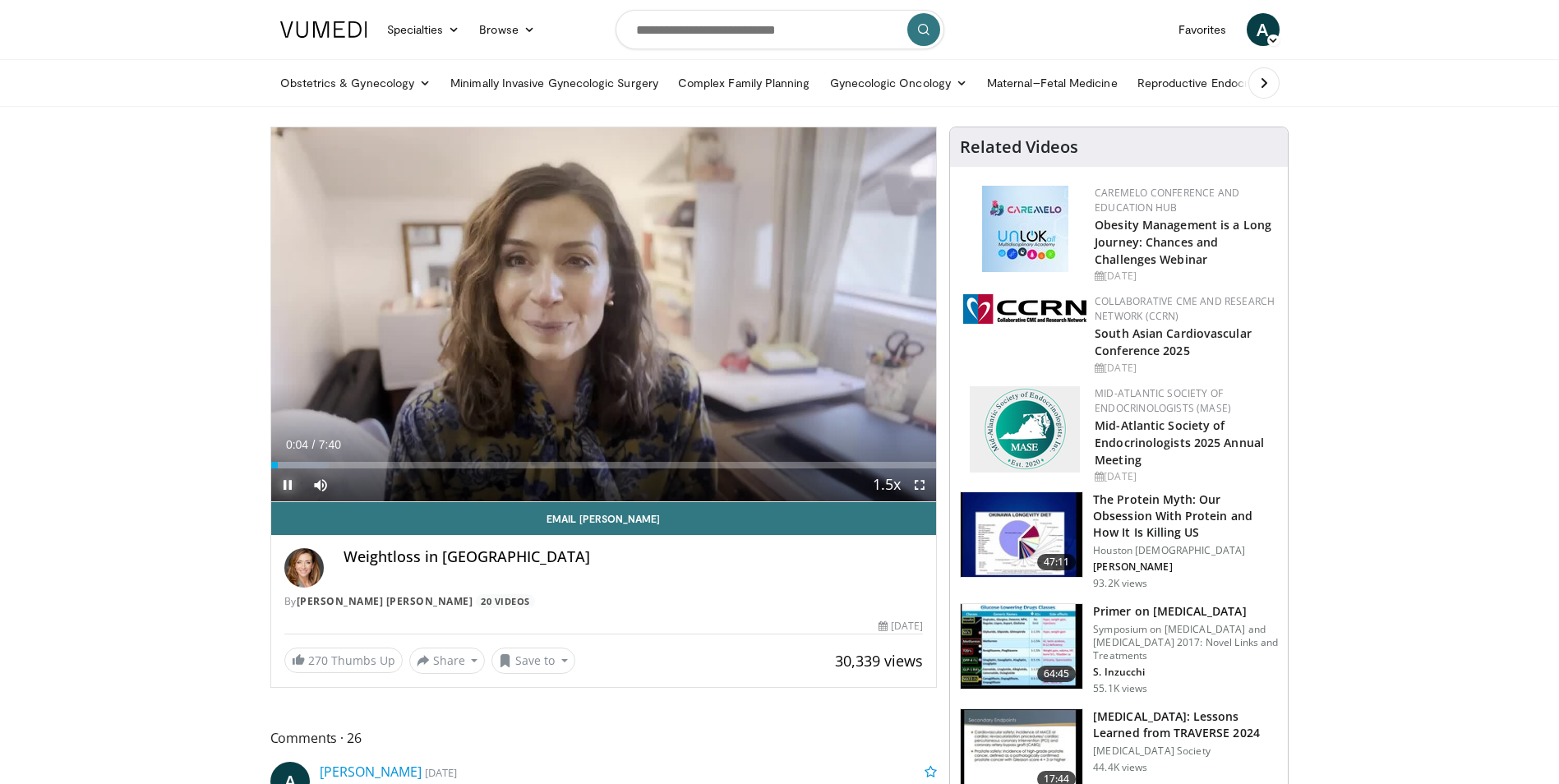
click at [285, 483] on span "Video Player" at bounding box center [287, 484] width 33 height 33
click at [422, 81] on icon at bounding box center [425, 83] width 12 height 12
click at [319, 144] on link "Gynecology" at bounding box center [369, 148] width 196 height 26
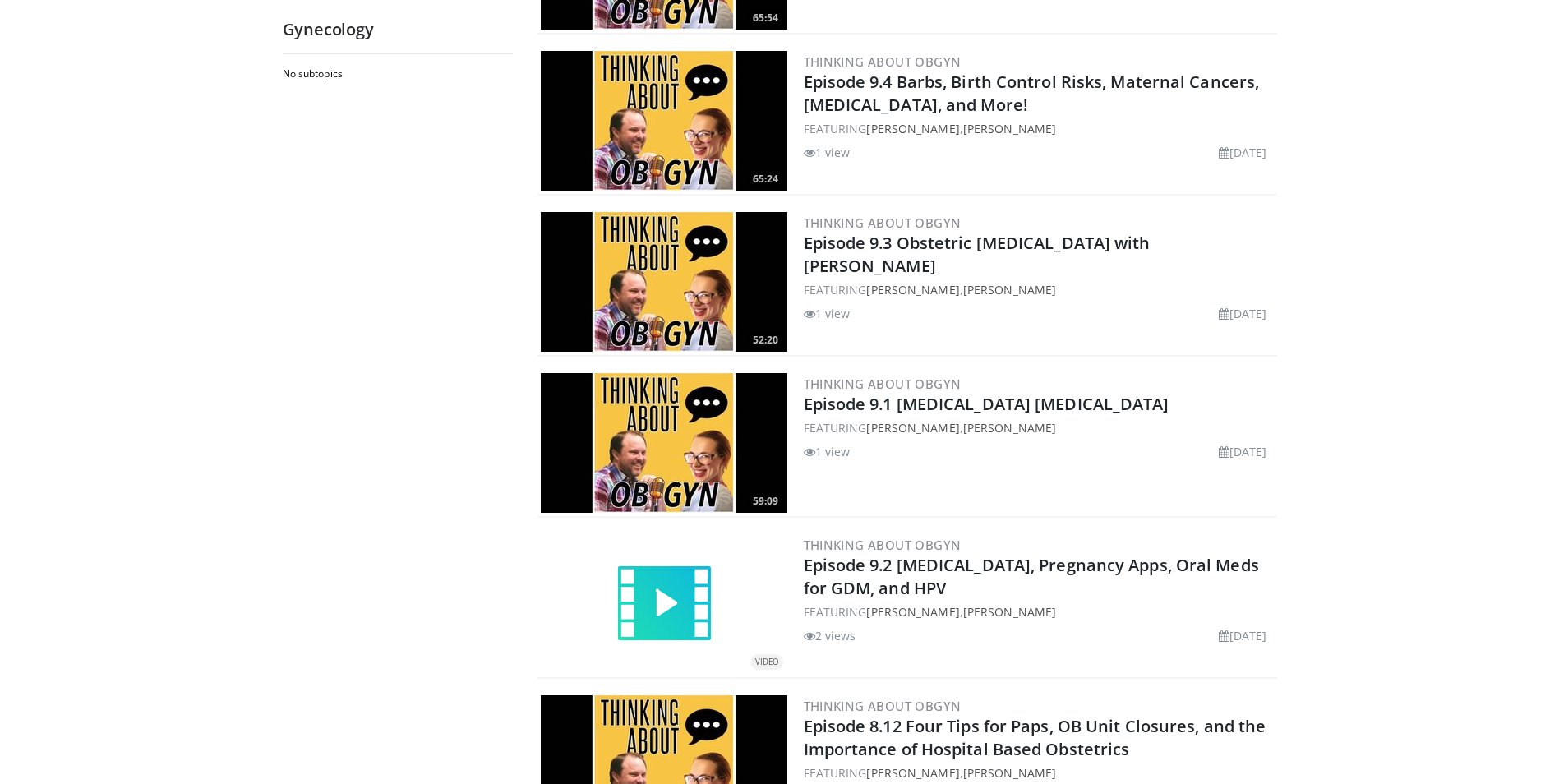
scroll to position [3632, 0]
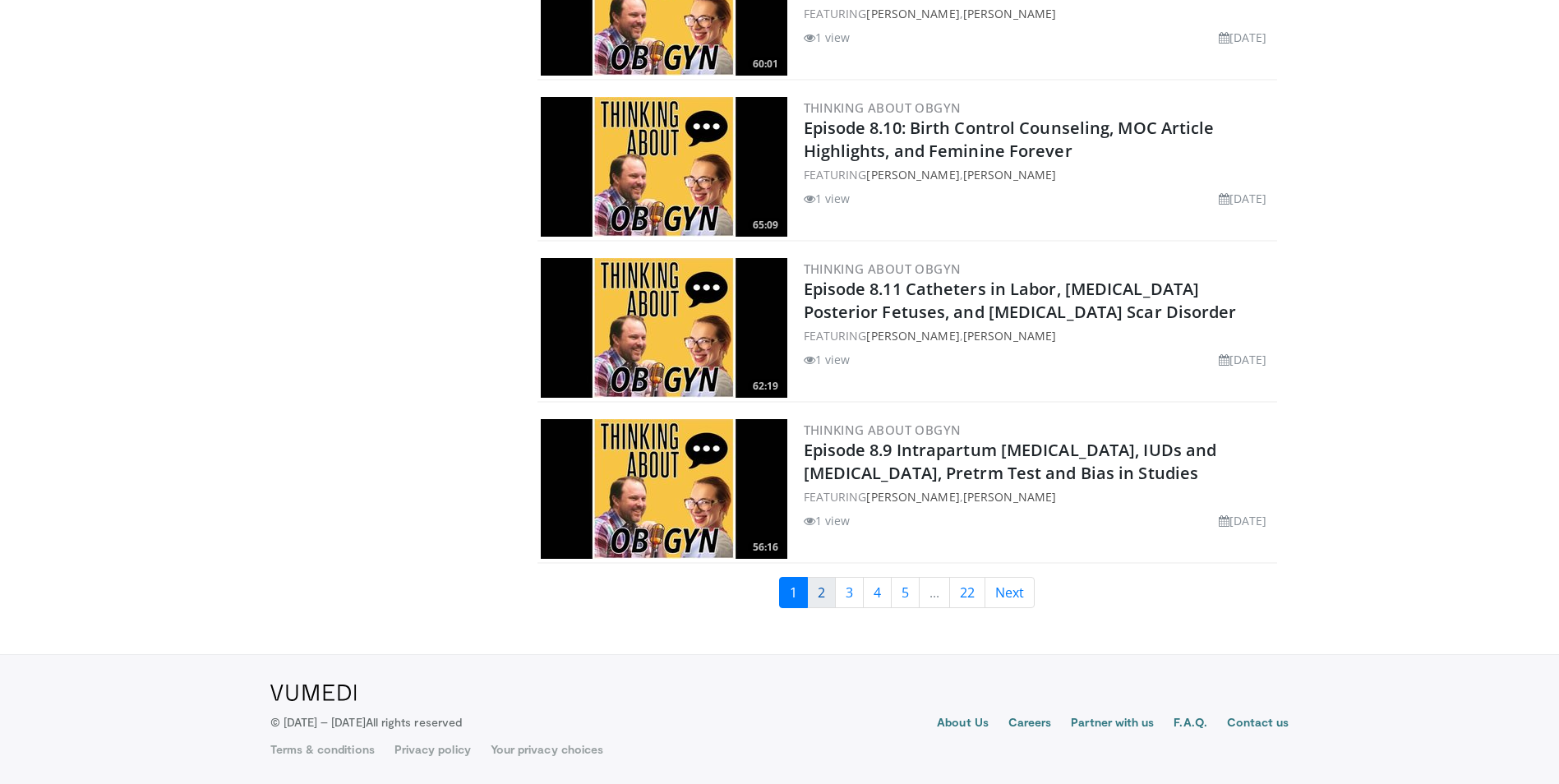
click at [817, 602] on link "2" at bounding box center [821, 592] width 29 height 31
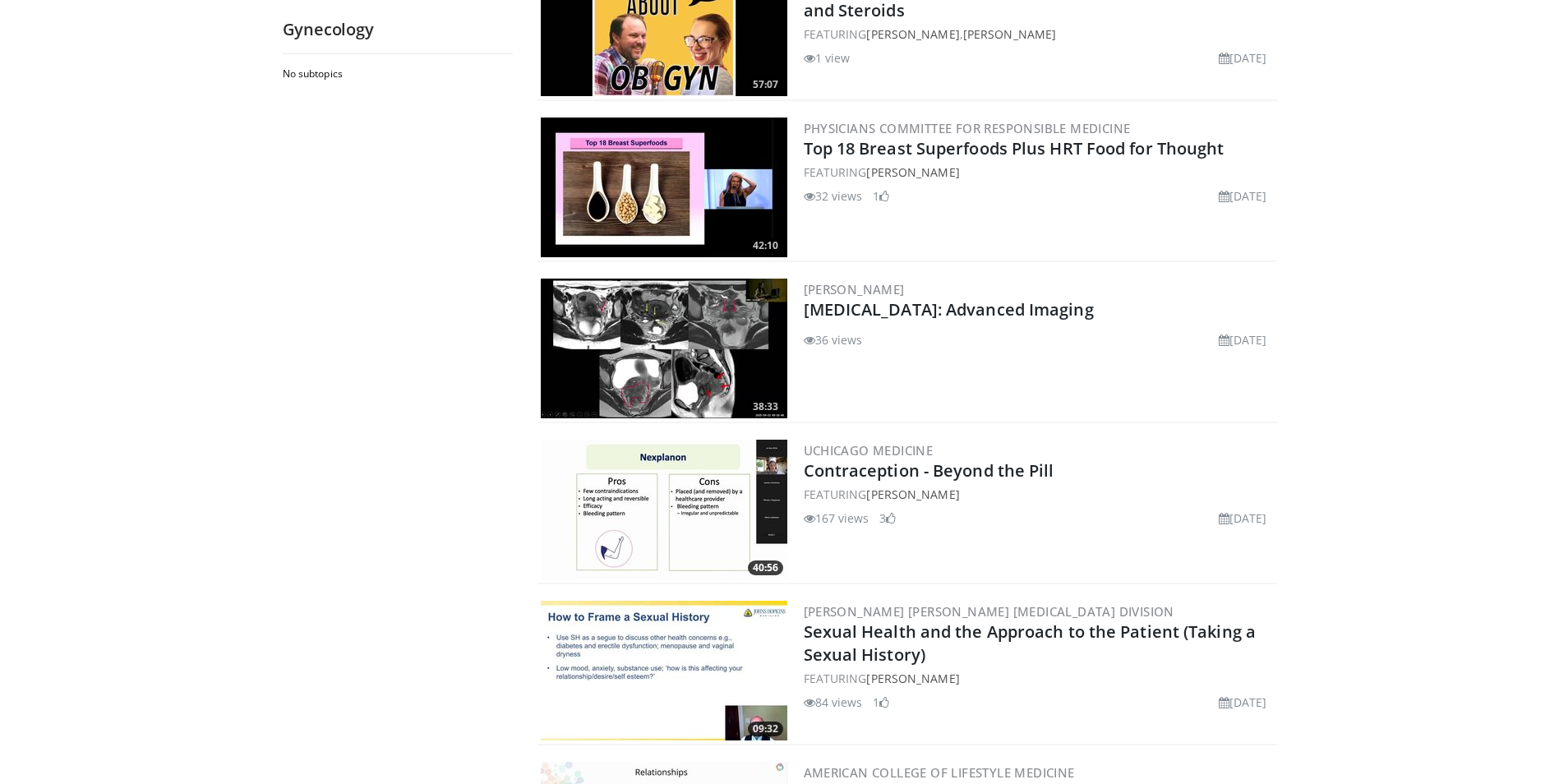
scroll to position [247, 0]
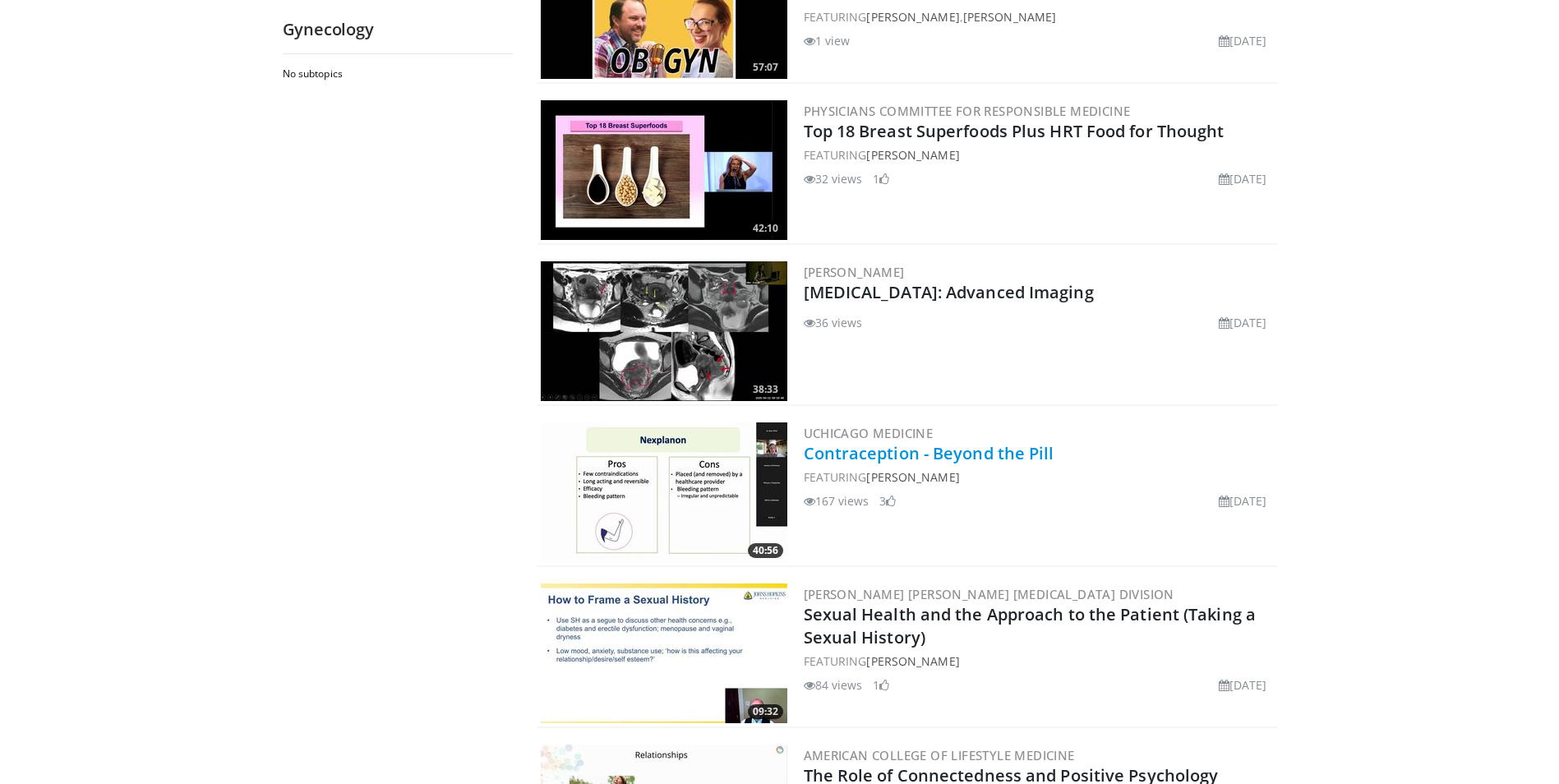
click at [865, 456] on link "Contraception - Beyond the Pill" at bounding box center [929, 453] width 251 height 22
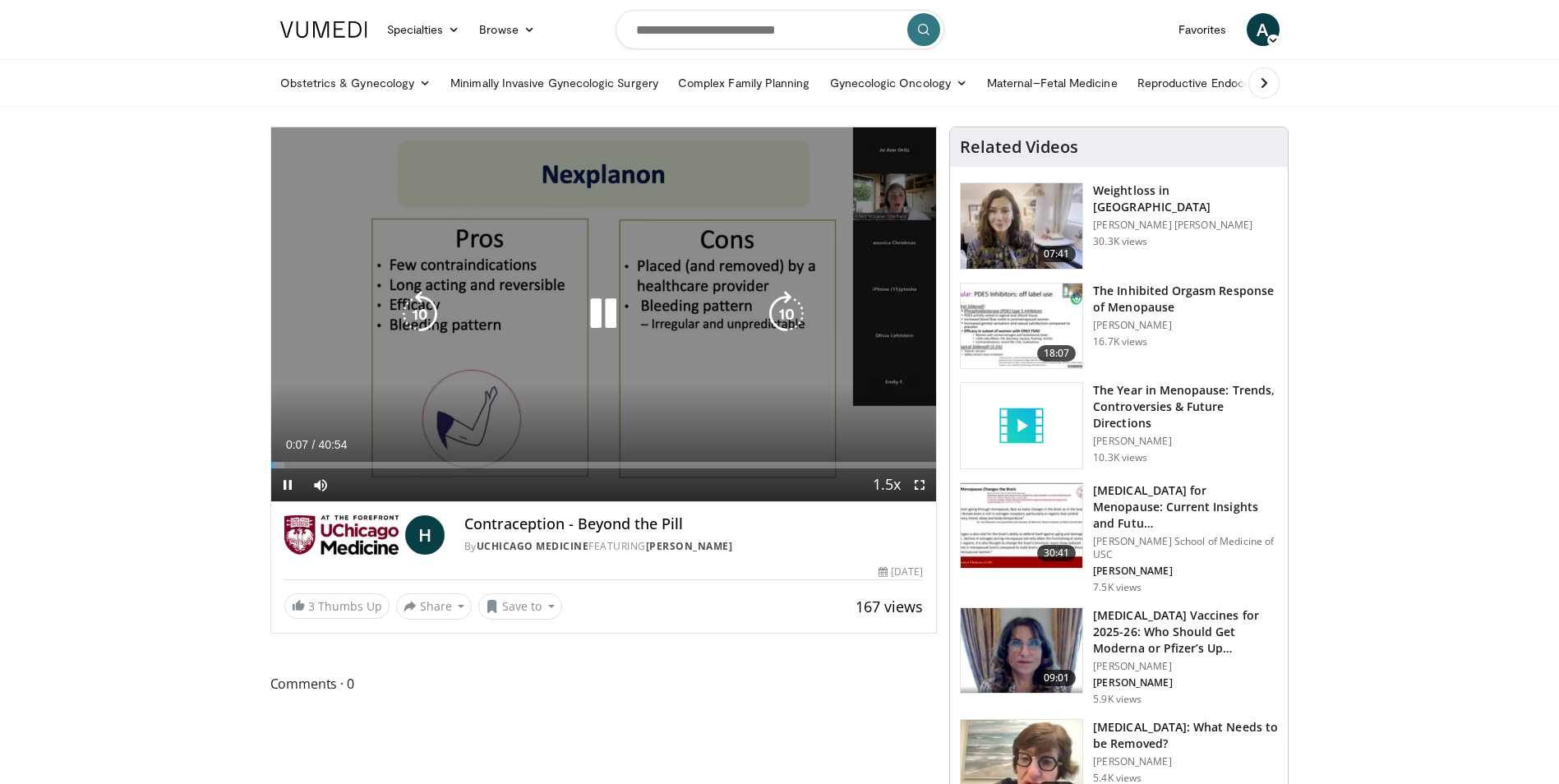
click at [784, 312] on icon "Video Player" at bounding box center [786, 314] width 46 height 46
click at [784, 312] on div "10 seconds Tap to unmute" at bounding box center [604, 314] width 666 height 374
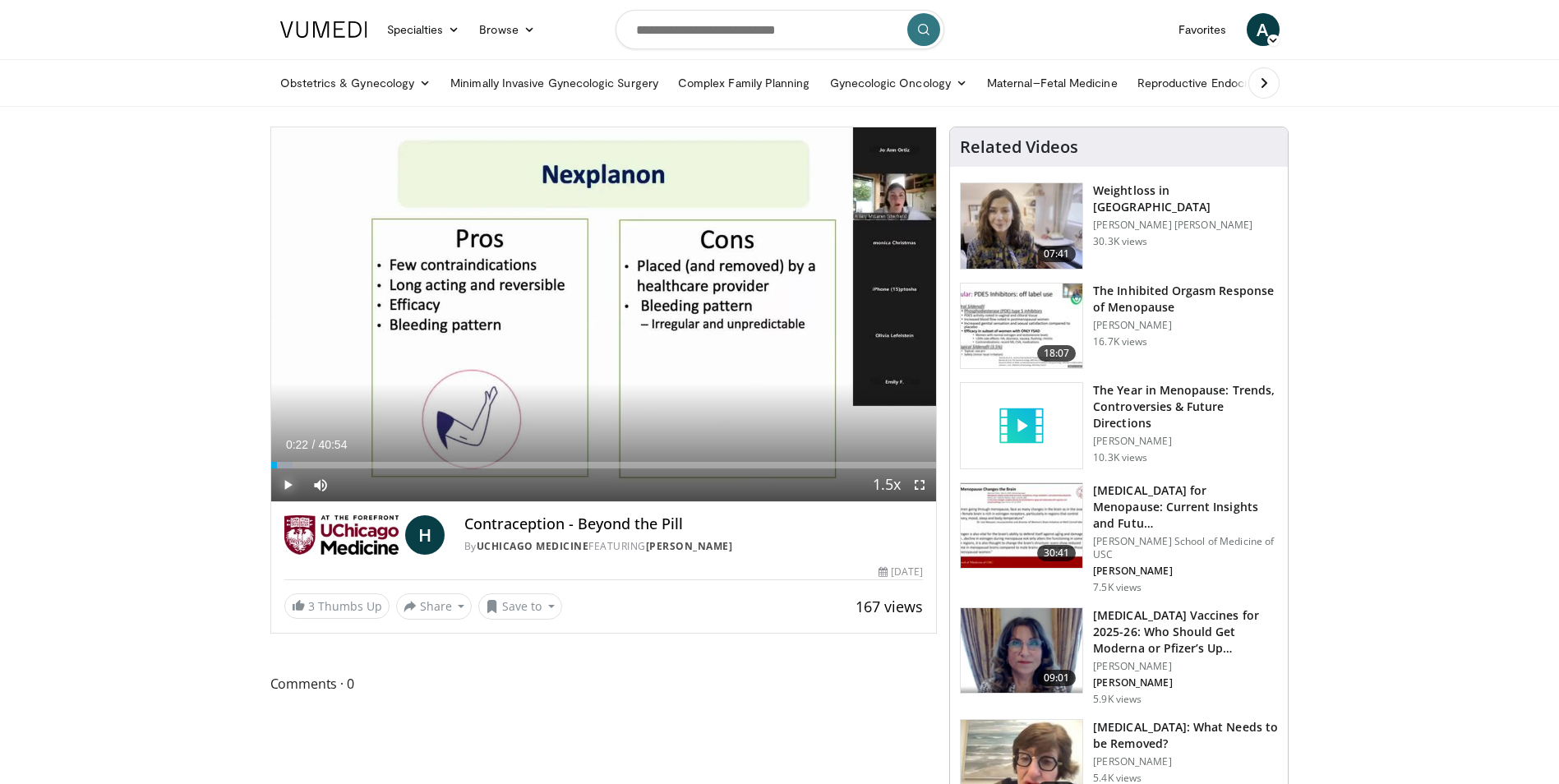
click at [289, 484] on span "Video Player" at bounding box center [287, 484] width 33 height 33
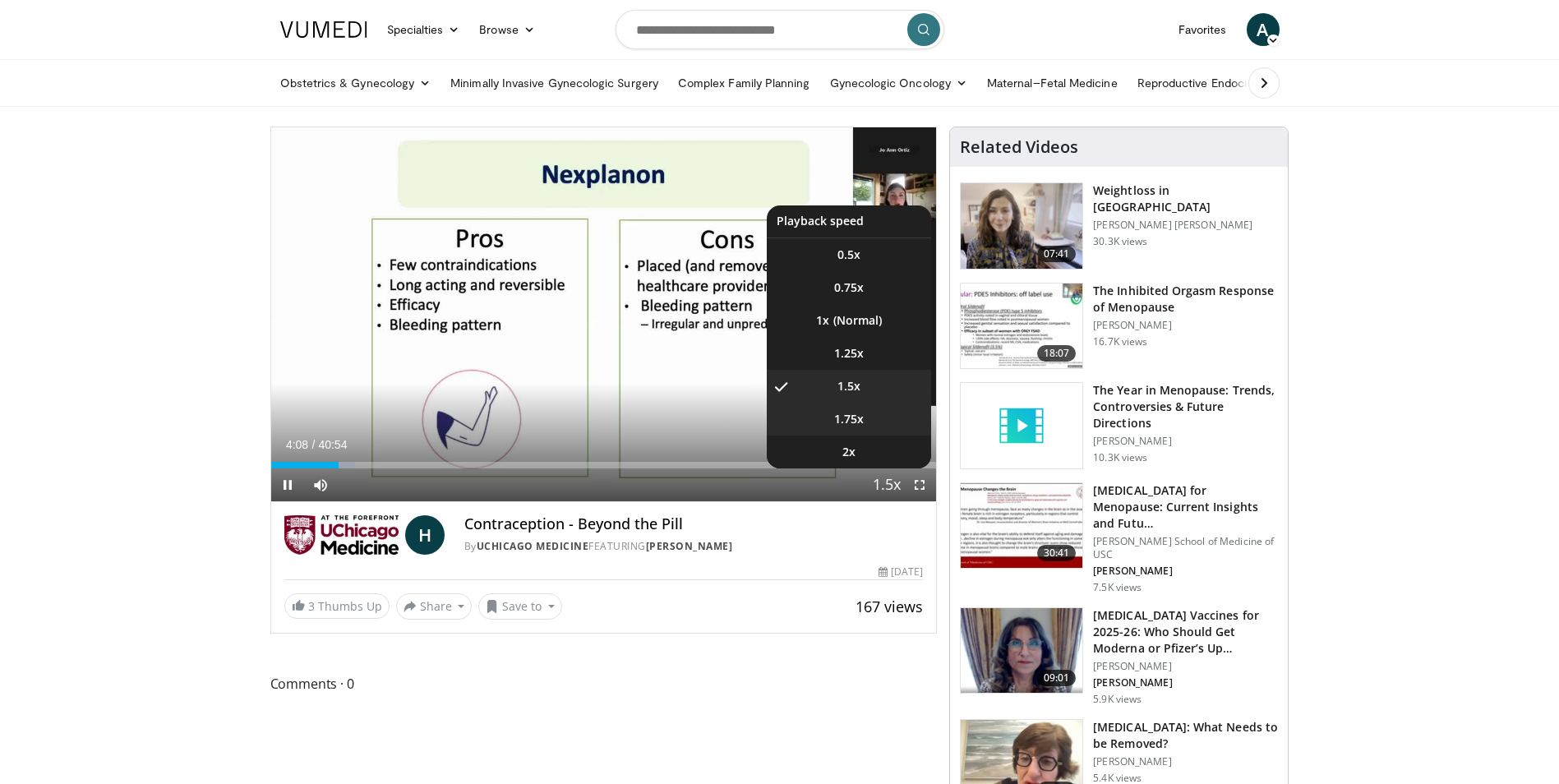
click at [867, 424] on li "1.75x" at bounding box center [849, 419] width 164 height 33
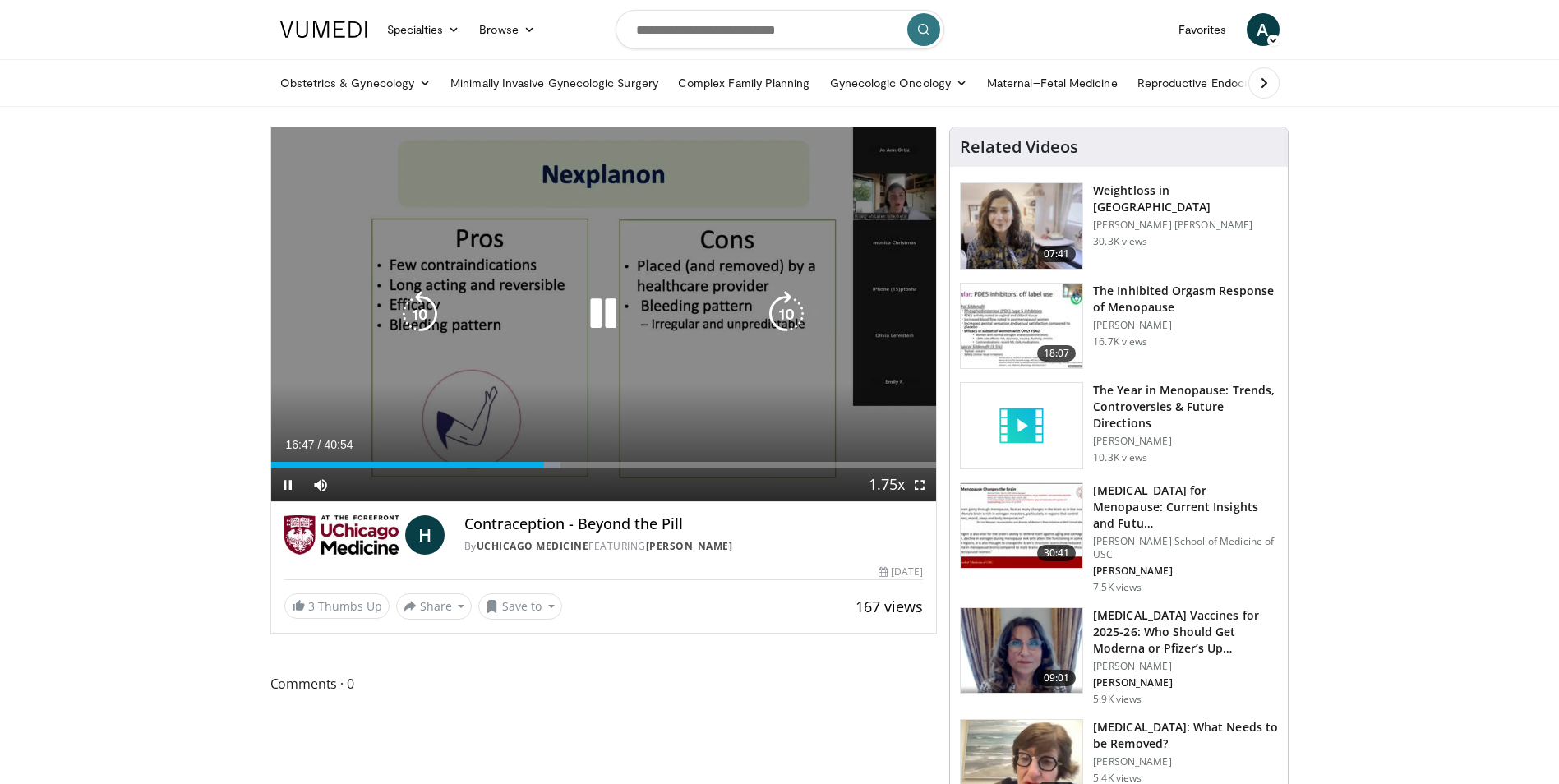
click at [788, 295] on icon "Video Player" at bounding box center [786, 314] width 46 height 46
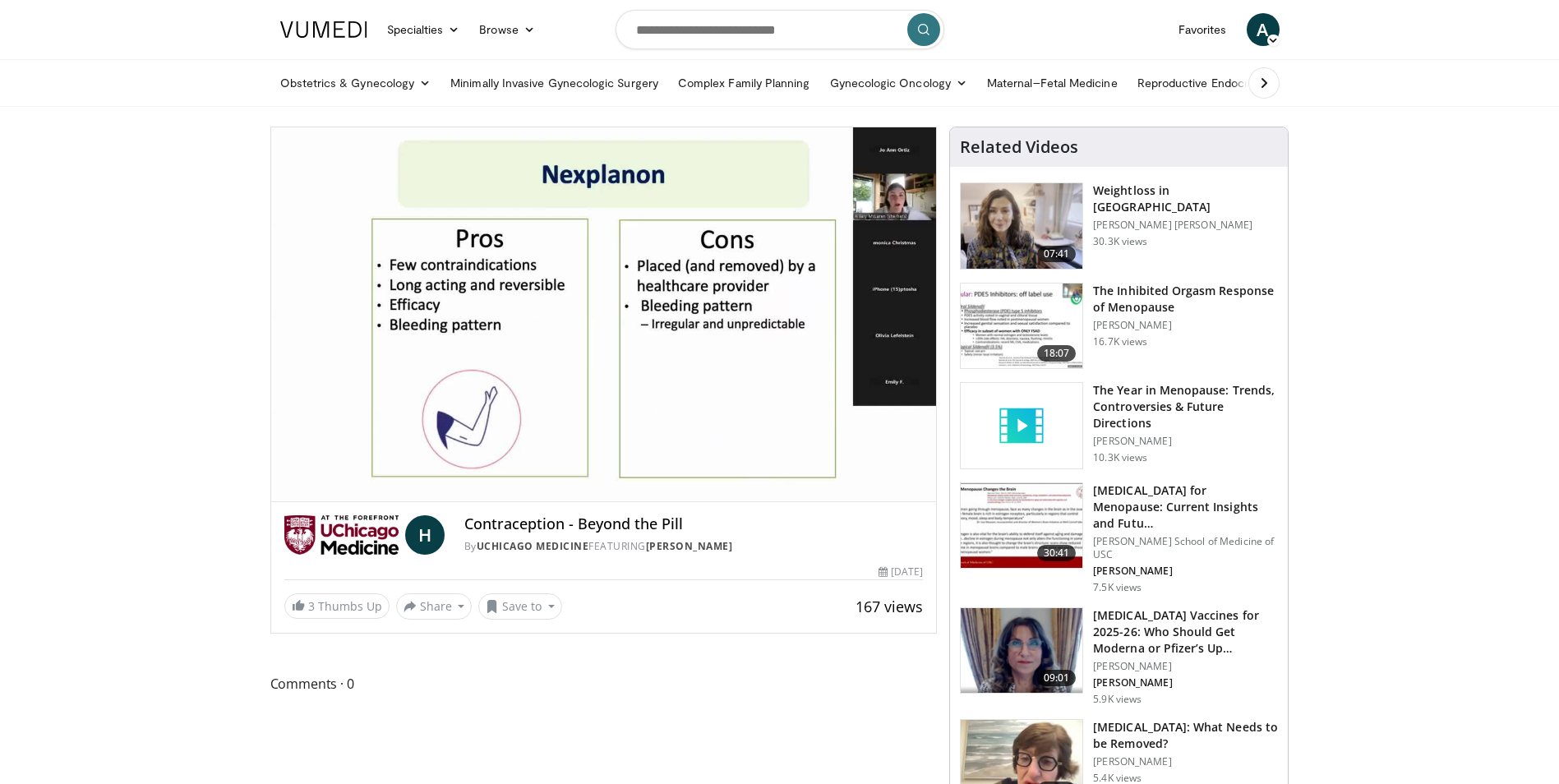
click at [788, 295] on div "10 seconds Tap to unmute" at bounding box center [604, 314] width 666 height 374
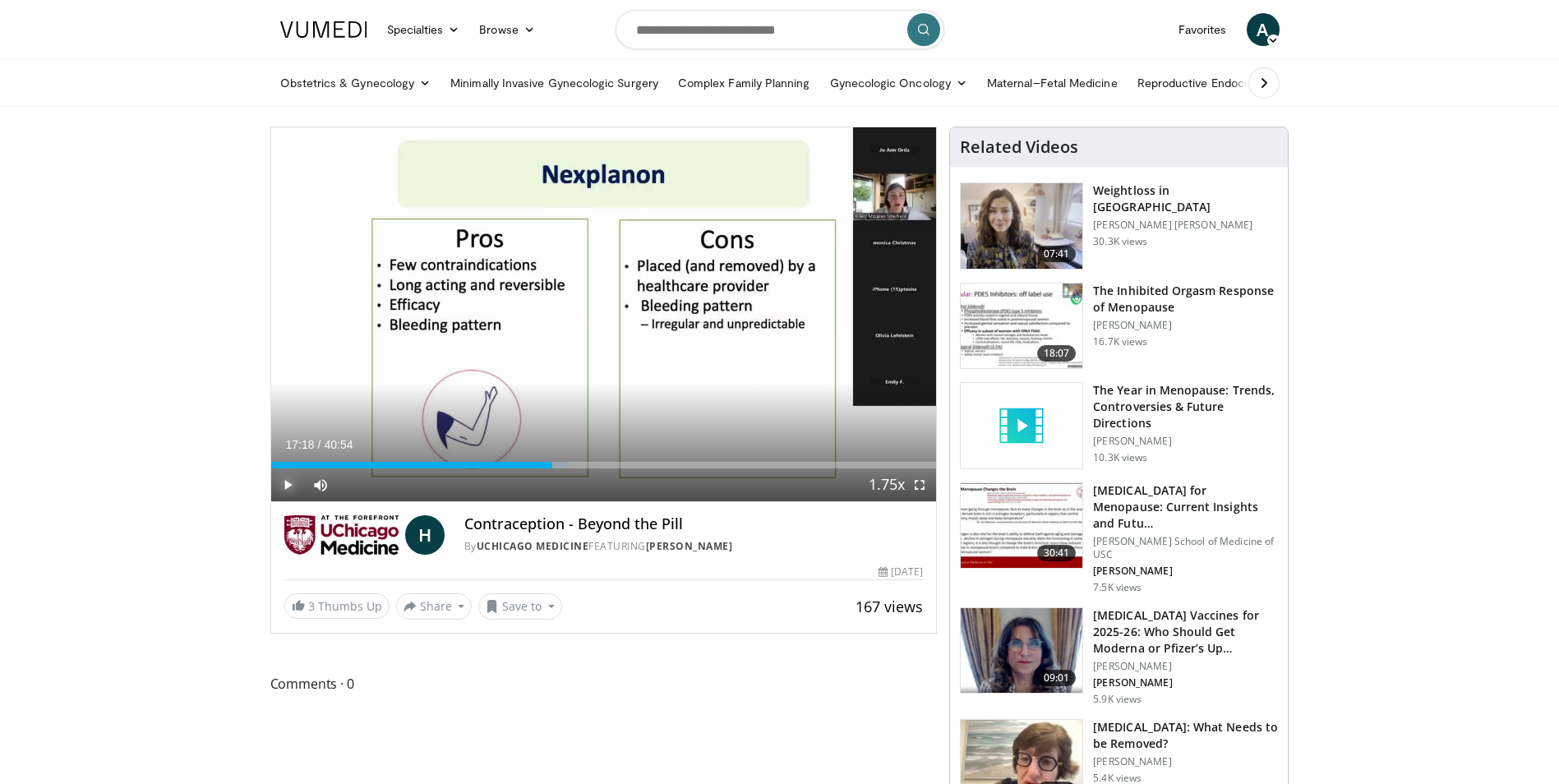
click at [285, 484] on span "Video Player" at bounding box center [287, 484] width 33 height 33
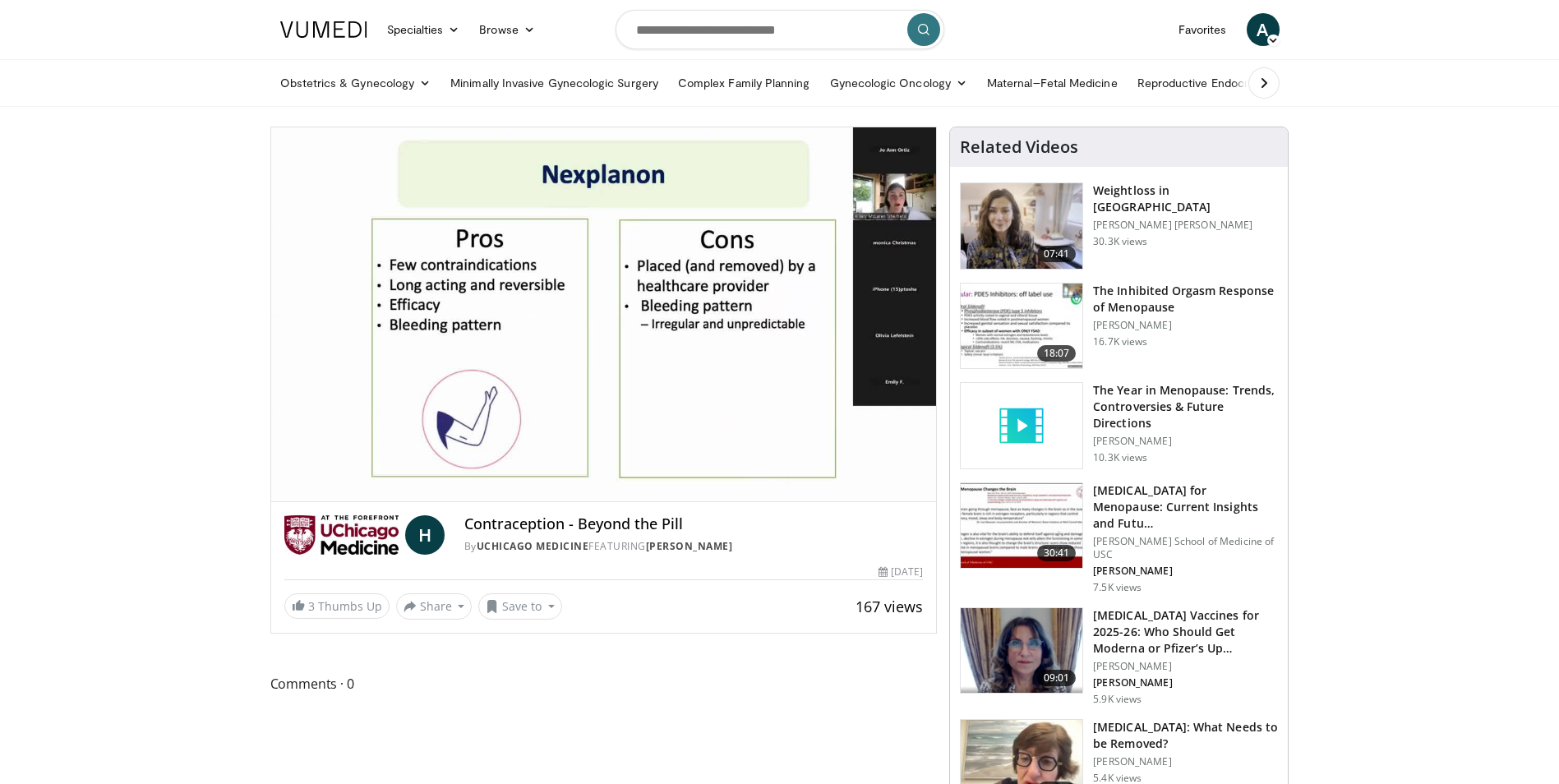
click at [636, 468] on div "10 seconds Tap to unmute" at bounding box center [604, 314] width 666 height 374
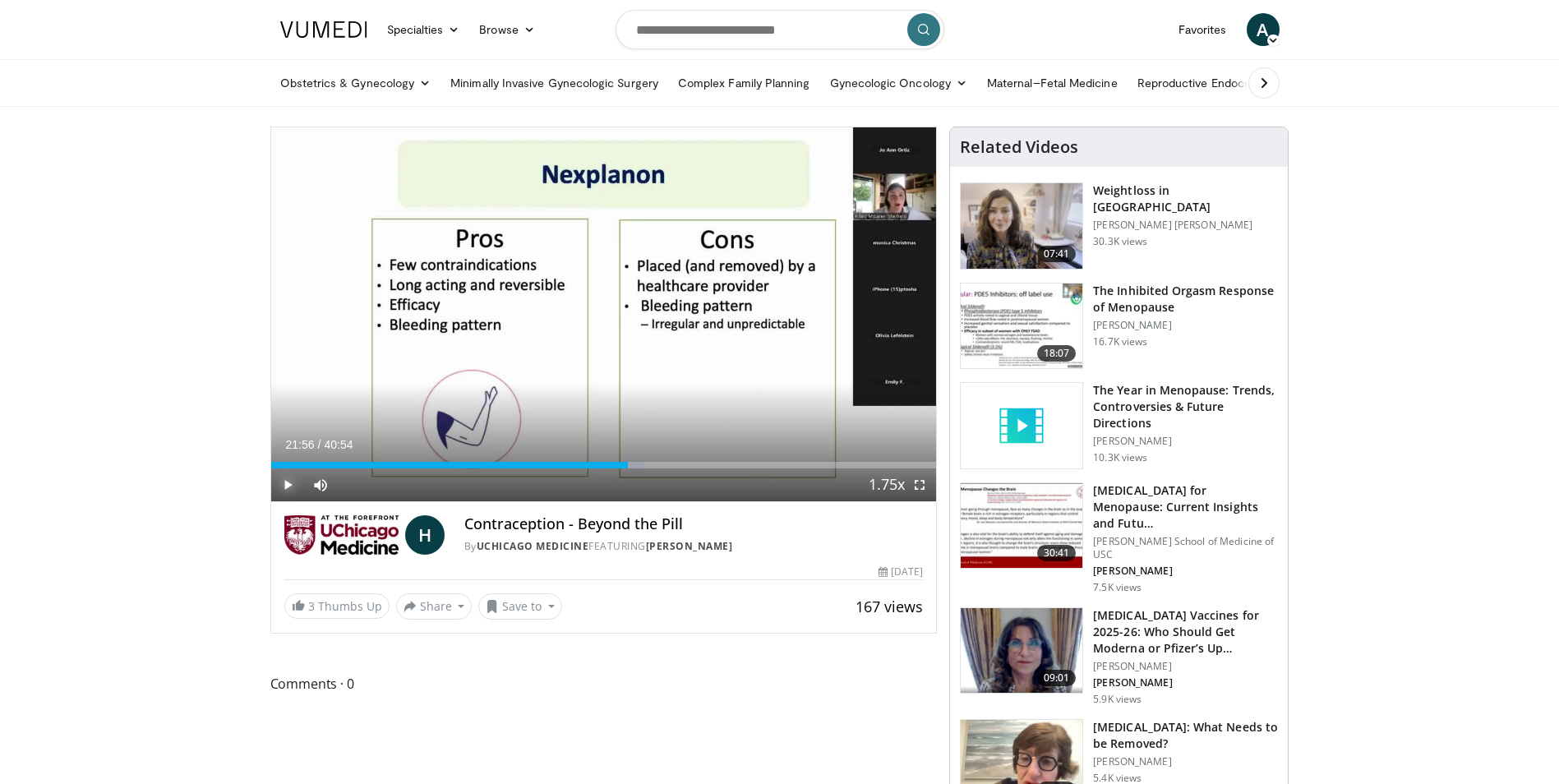
click at [284, 478] on span "Video Player" at bounding box center [287, 484] width 33 height 33
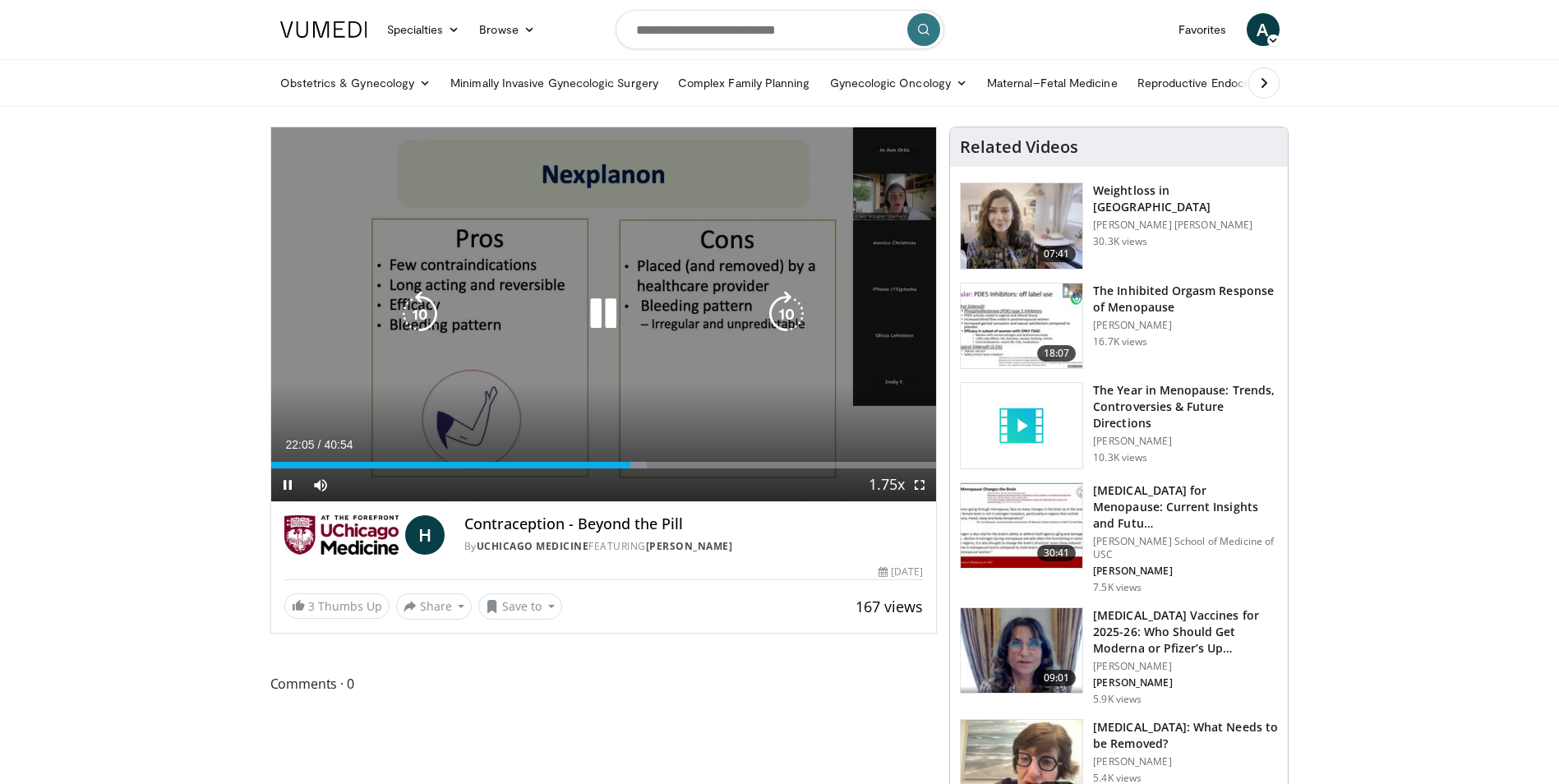
click at [783, 307] on div "10 seconds Tap to unmute" at bounding box center [604, 314] width 666 height 374
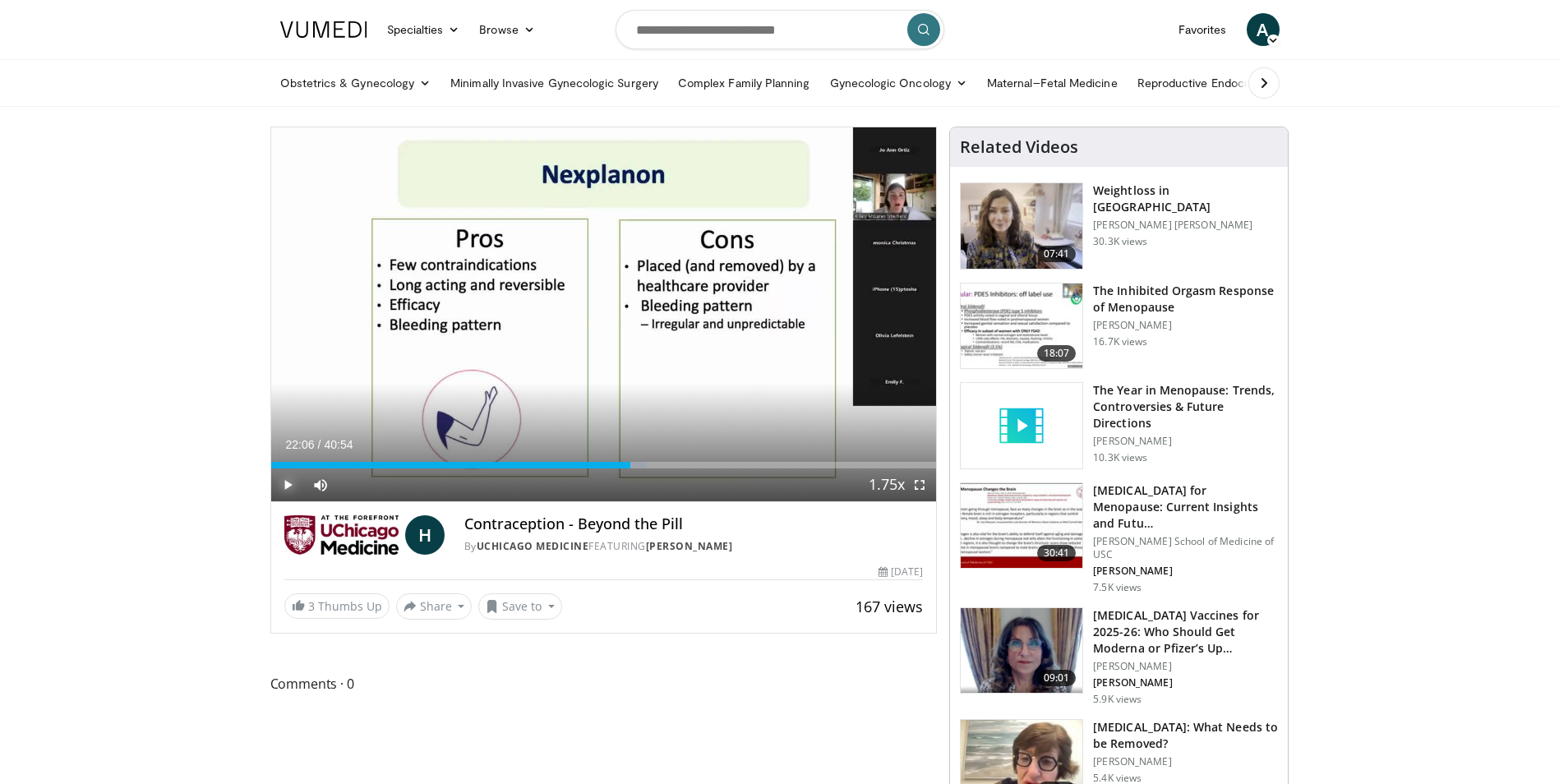
click at [280, 485] on span "Video Player" at bounding box center [287, 484] width 33 height 33
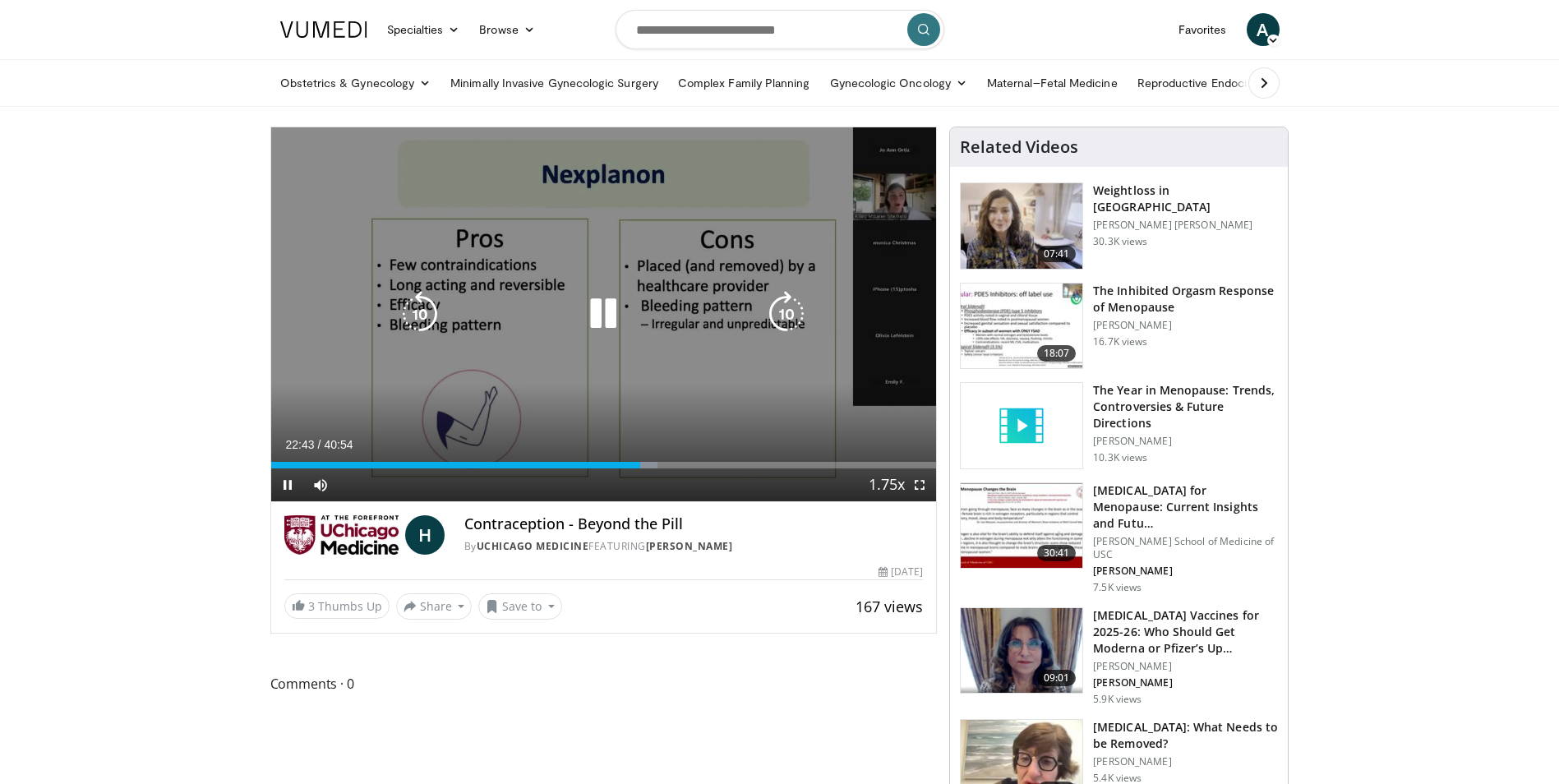
click at [787, 307] on icon "Video Player" at bounding box center [786, 314] width 46 height 46
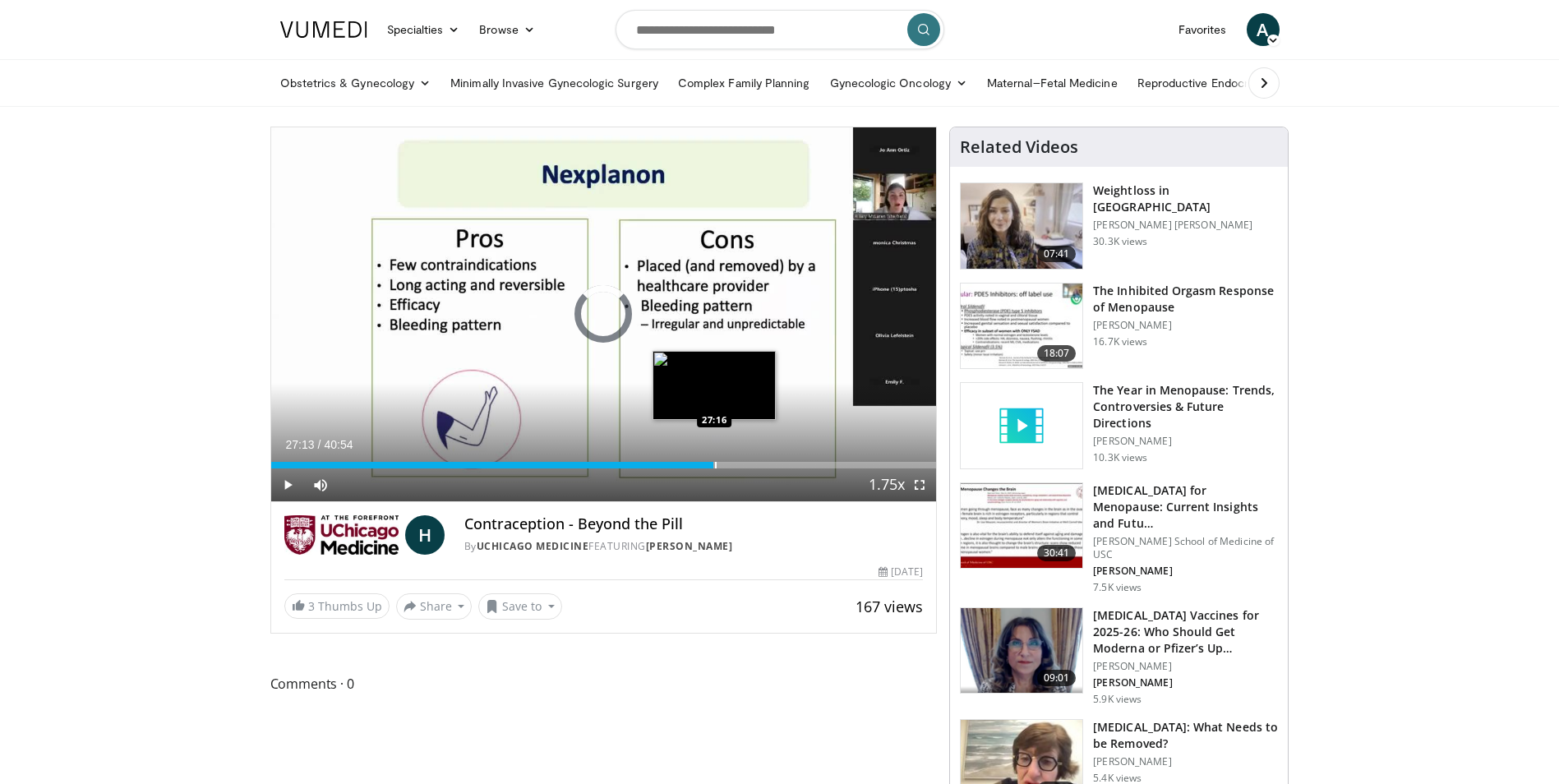
click at [715, 468] on div "Progress Bar" at bounding box center [716, 465] width 2 height 7
click at [728, 465] on div "Loaded : 69.55% 27:21 28:11" at bounding box center [604, 465] width 666 height 7
click at [742, 468] on div "Current Time 28:13 / Duration 40:54 Pause Skip Backward Skip Forward Mute 100% …" at bounding box center [604, 484] width 666 height 33
click at [749, 463] on div "Progress Bar" at bounding box center [750, 465] width 2 height 7
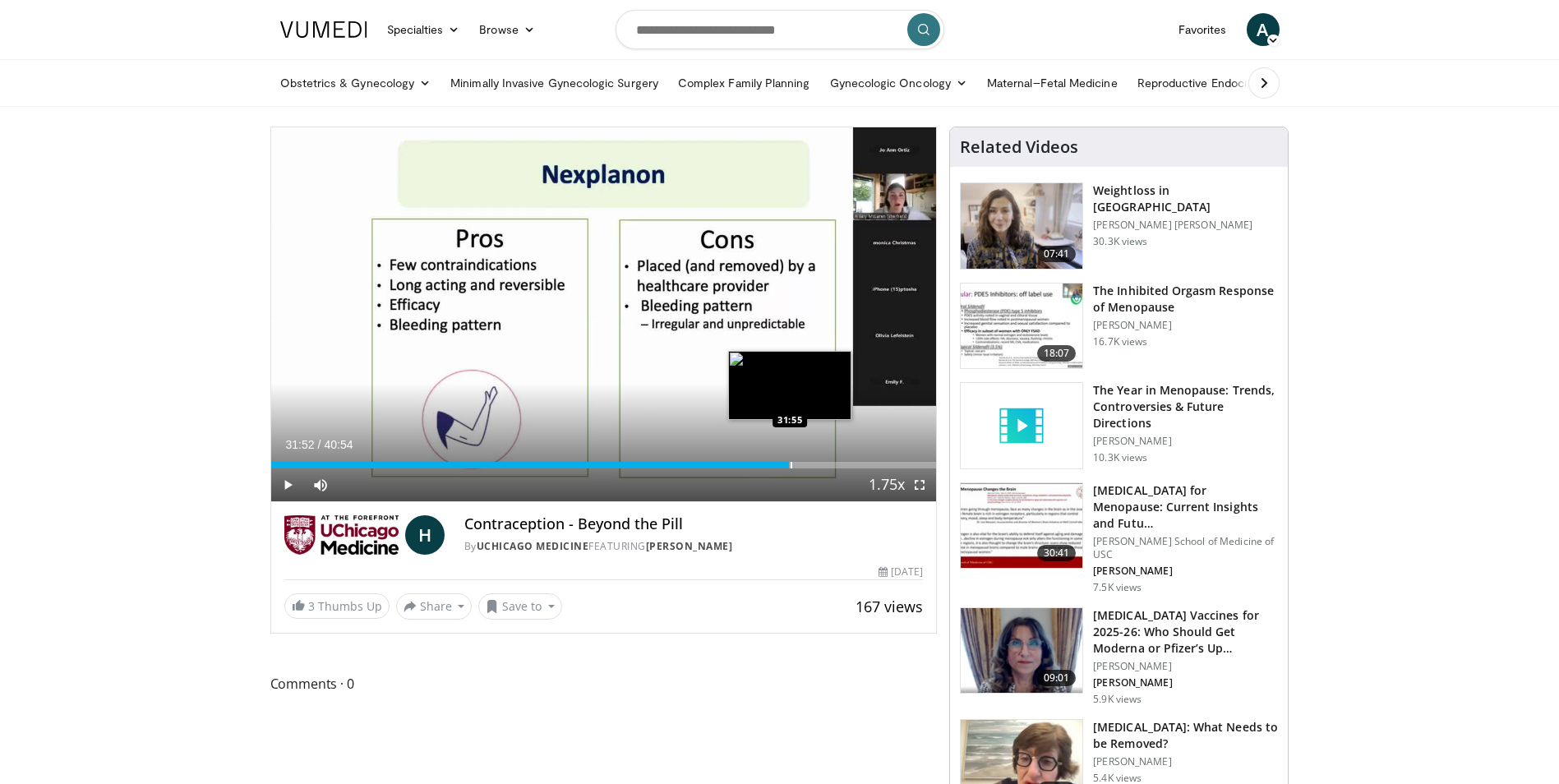
click at [791, 464] on div "Progress Bar" at bounding box center [792, 465] width 2 height 7
click at [818, 467] on div "Progress Bar" at bounding box center [819, 465] width 2 height 7
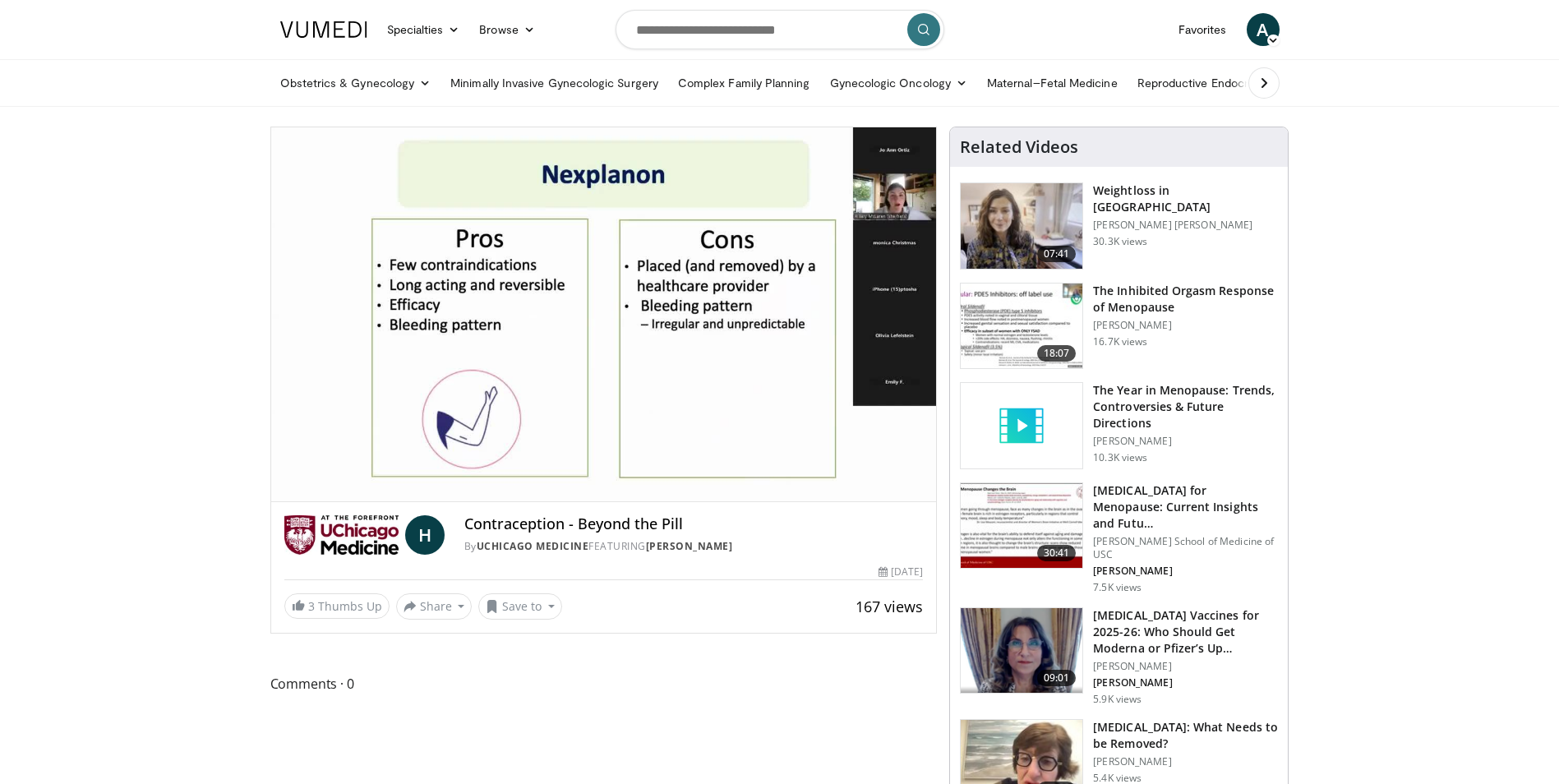
click at [846, 464] on video-js "**********" at bounding box center [604, 314] width 666 height 375
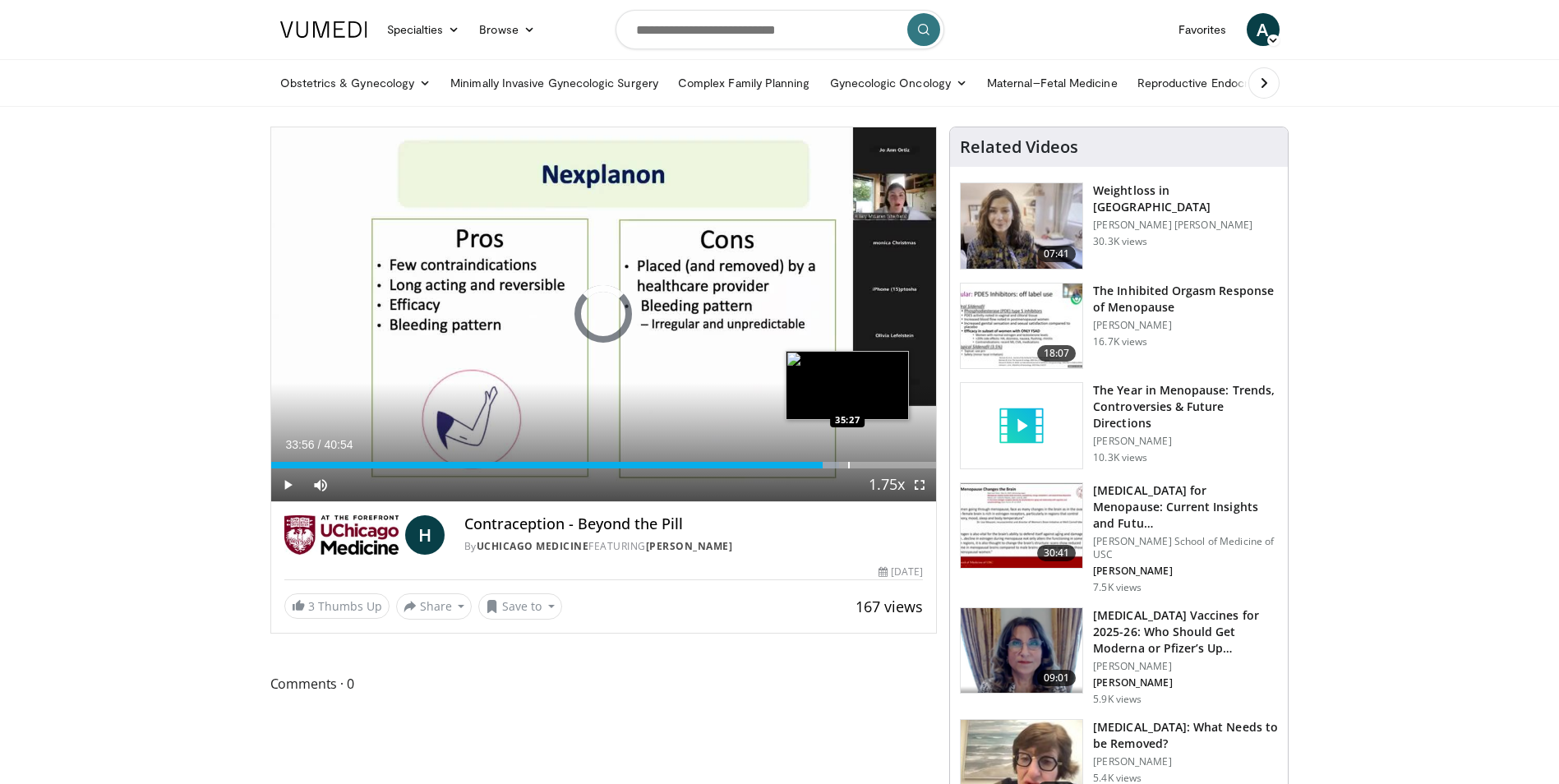
click at [848, 463] on div "Progress Bar" at bounding box center [849, 465] width 2 height 7
click at [874, 465] on div "Progress Bar" at bounding box center [875, 465] width 2 height 7
click at [291, 485] on span "Video Player" at bounding box center [287, 484] width 33 height 33
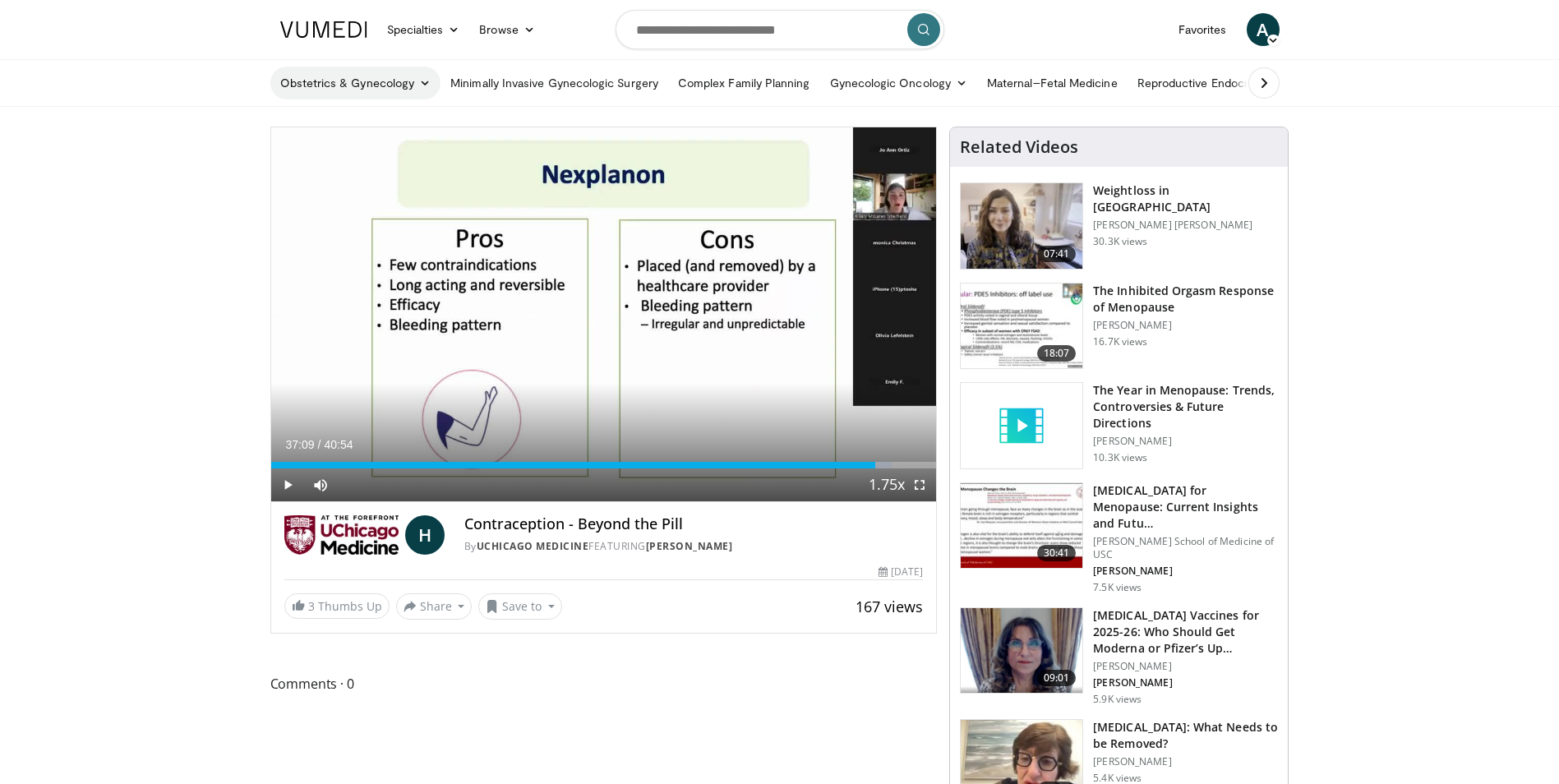
click at [419, 85] on icon at bounding box center [425, 83] width 12 height 12
